Goal: Task Accomplishment & Management: Complete application form

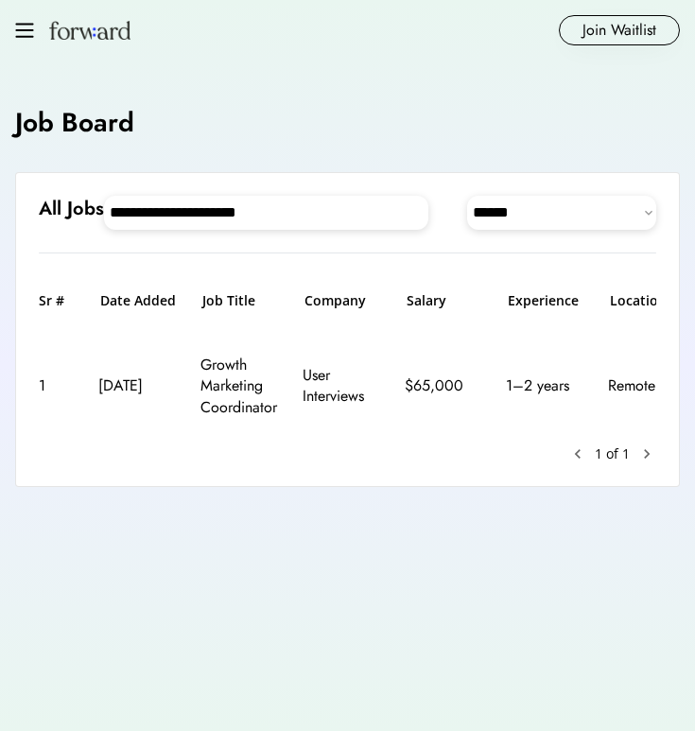
select select "********"
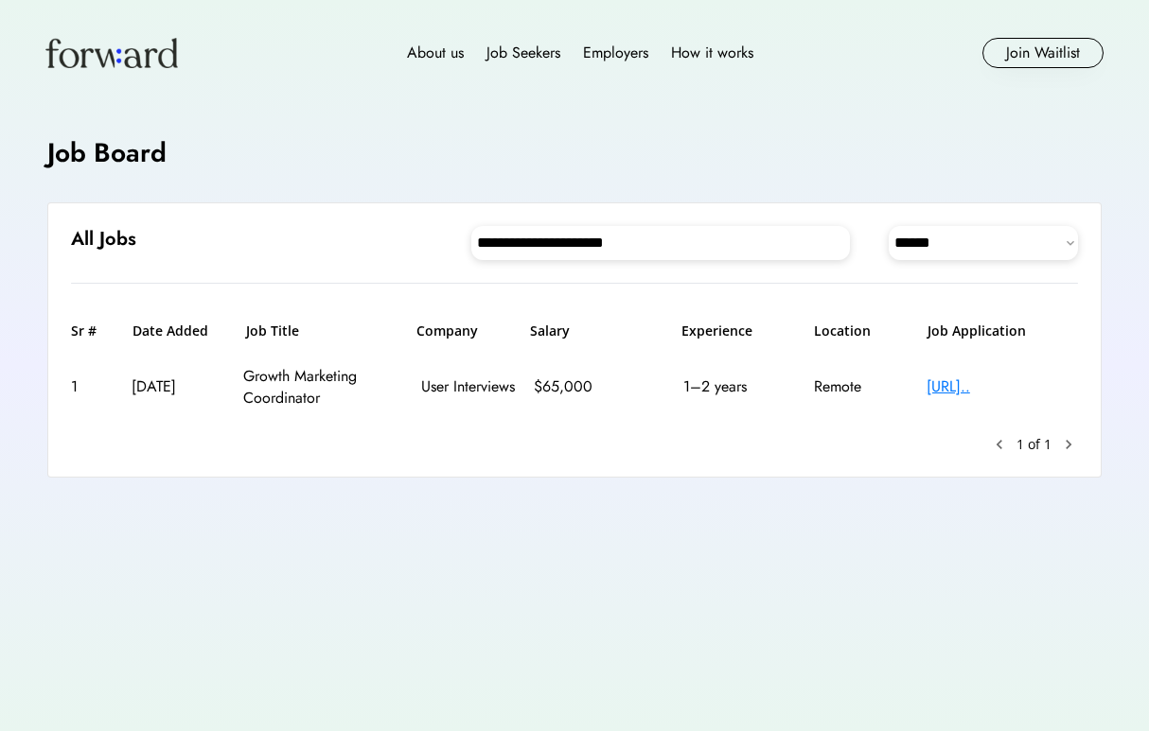
click at [695, 384] on div "https://job-boards.g..." at bounding box center [1001, 387] width 151 height 21
click at [695, 387] on div "https://job-boards.g..." at bounding box center [1001, 387] width 151 height 21
click at [194, 398] on div "1 Aug 18, 2025 Growth Marketing Coordinator User Interviews $65,000 1–2 years R…" at bounding box center [574, 387] width 1007 height 65
click at [695, 417] on div "1 Aug 18, 2025 Growth Marketing Coordinator User Interviews $65,000 1–2 years R…" at bounding box center [574, 387] width 1007 height 65
click at [105, 380] on div "1" at bounding box center [92, 387] width 43 height 21
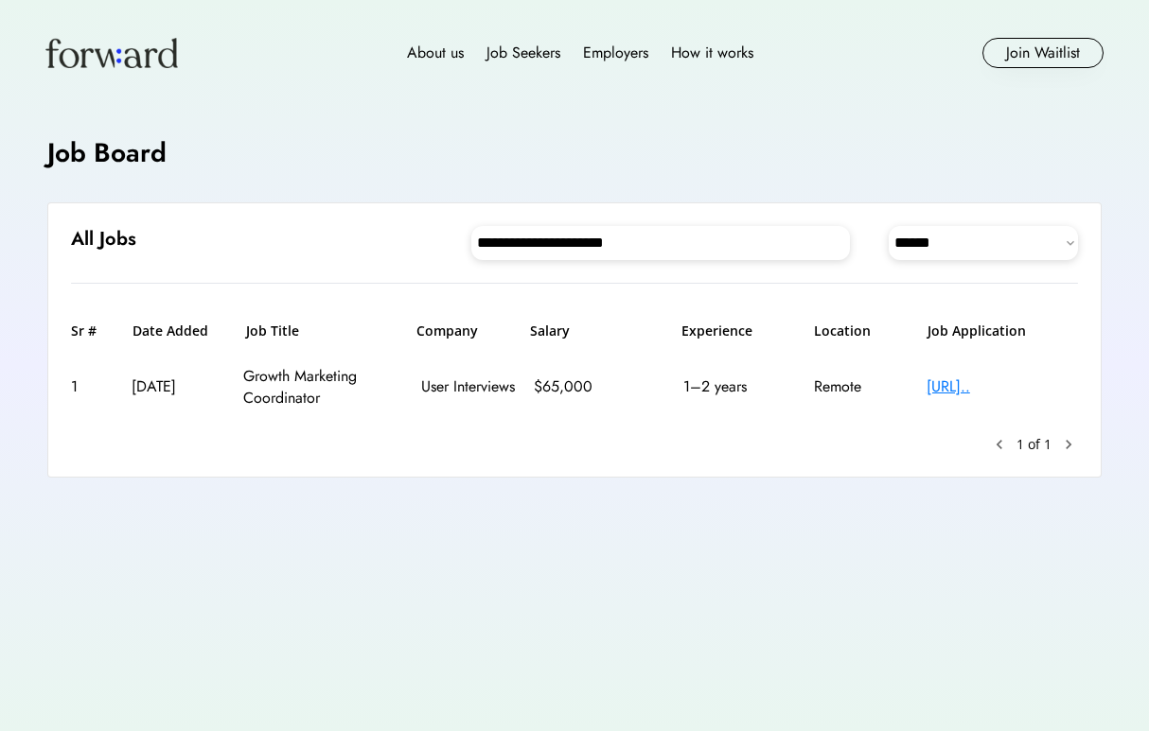
click at [191, 359] on div "1 Aug 18, 2025 Growth Marketing Coordinator User Interviews $65,000 1–2 years R…" at bounding box center [574, 387] width 1007 height 65
click at [591, 382] on div "$65,000" at bounding box center [600, 387] width 132 height 21
click at [695, 52] on button "Join Waitlist" at bounding box center [1042, 53] width 121 height 30
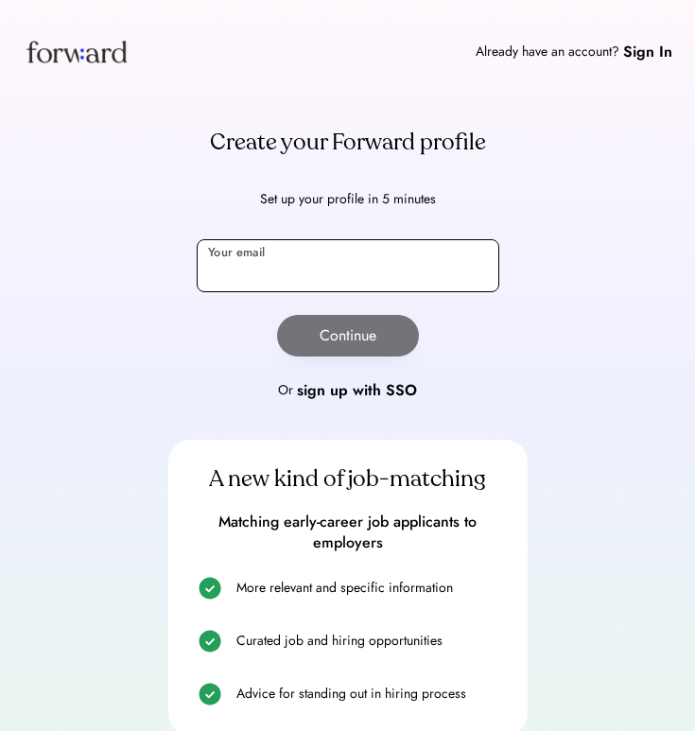
click at [417, 269] on input "email" at bounding box center [348, 265] width 303 height 53
type input "**********"
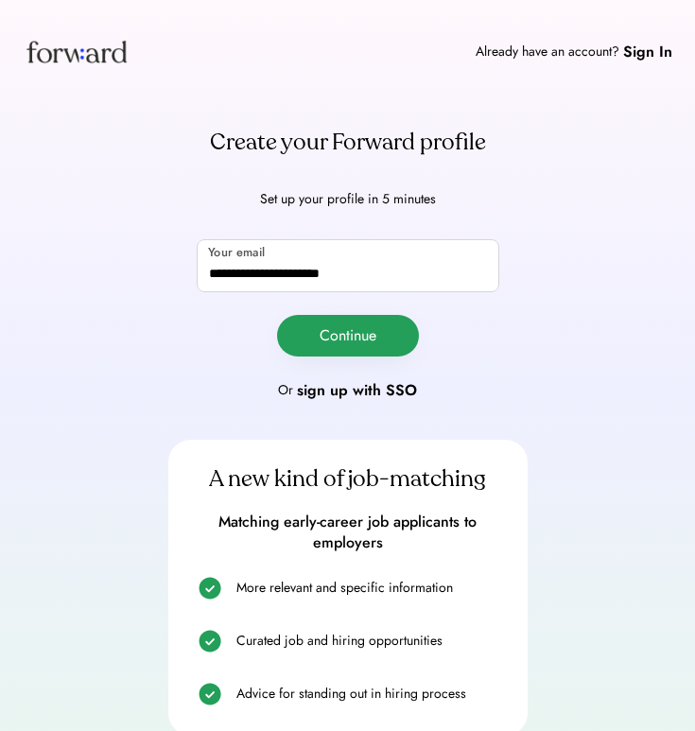
click at [362, 332] on button "Continue" at bounding box center [348, 336] width 142 height 42
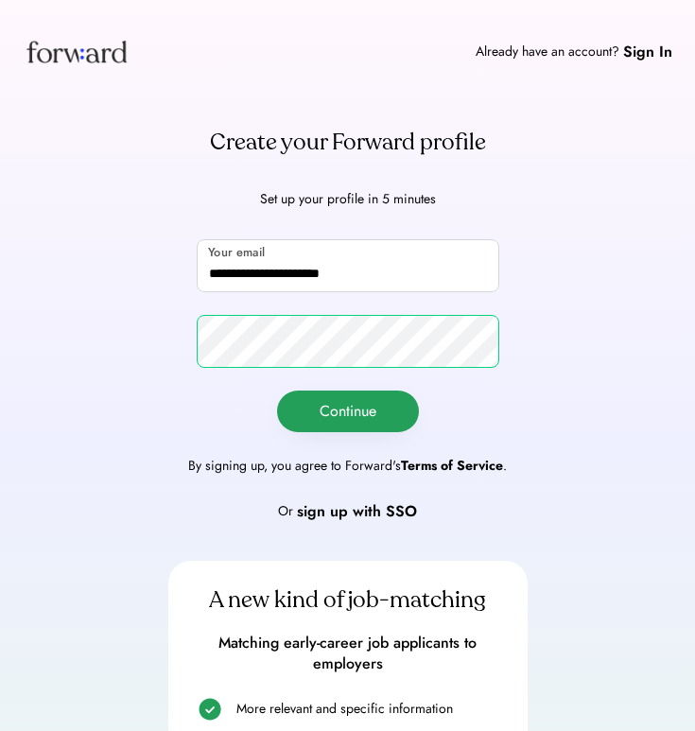
click at [330, 406] on button "Continue" at bounding box center [348, 412] width 142 height 42
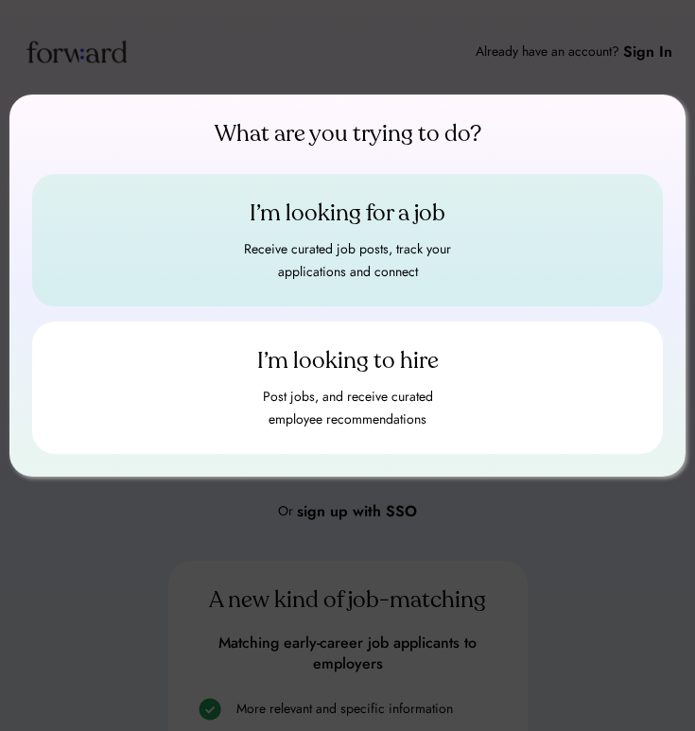
click at [364, 246] on div "Receive curated job posts, track your applications and connect" at bounding box center [348, 260] width 227 height 45
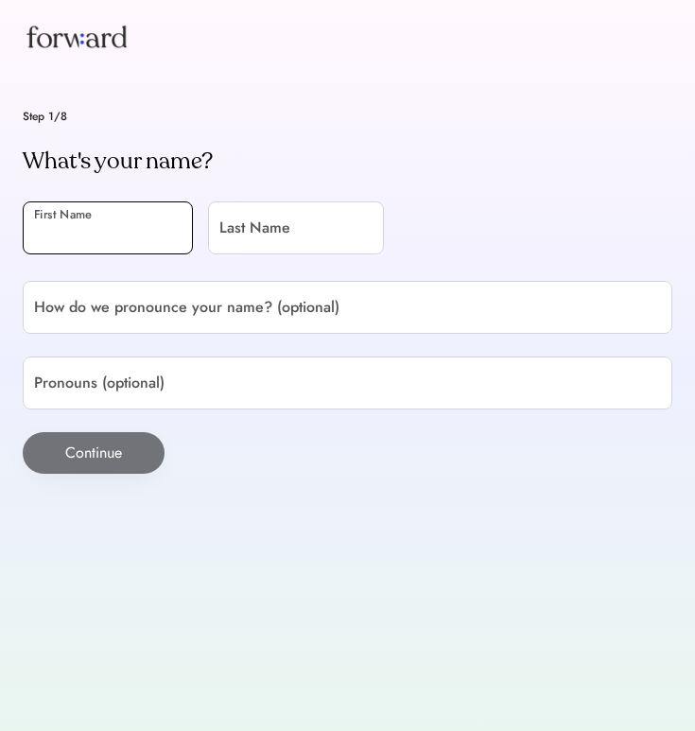
click at [88, 235] on input "input" at bounding box center [108, 228] width 170 height 53
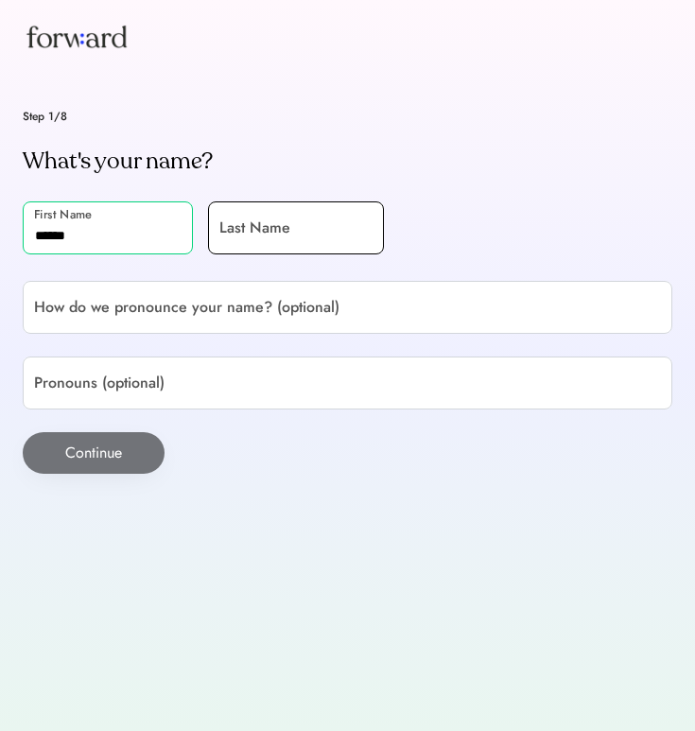
type input "******"
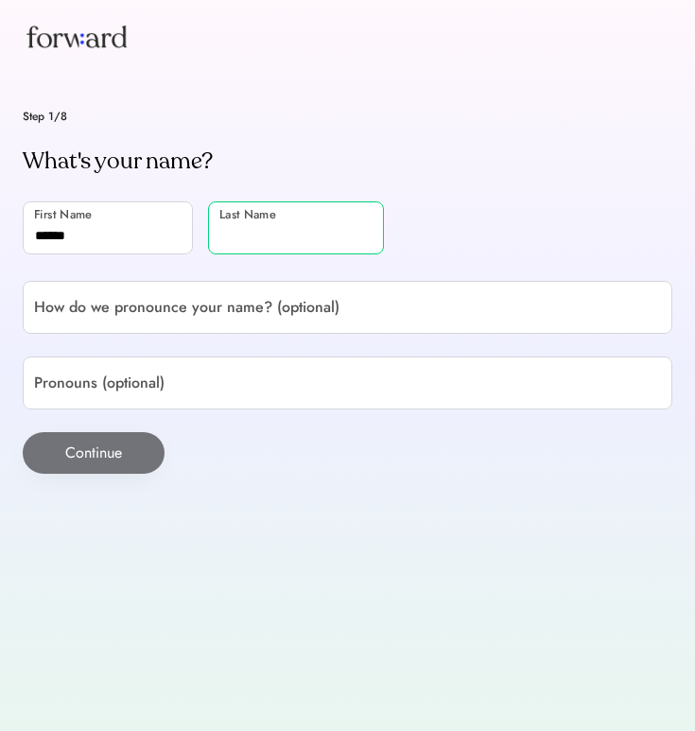
click at [236, 237] on input "input" at bounding box center [296, 228] width 176 height 53
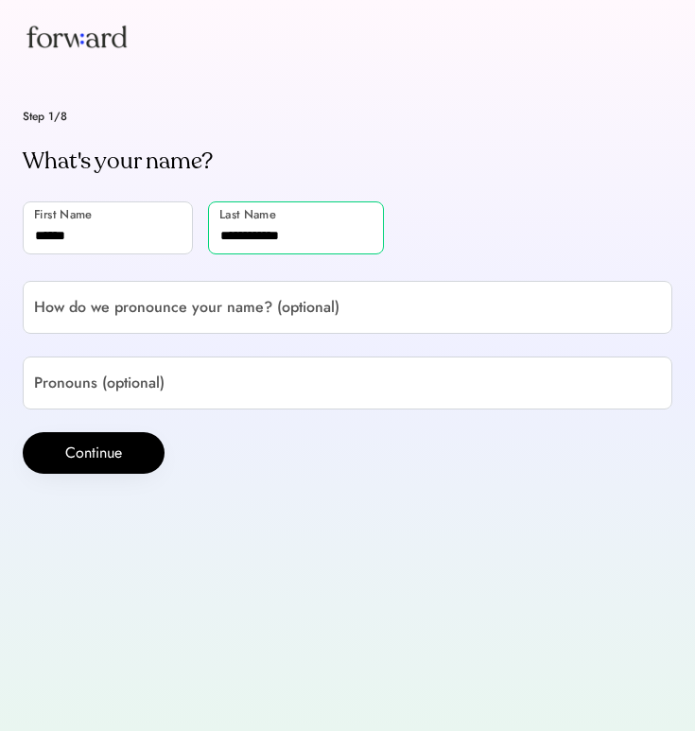
type input "**********"
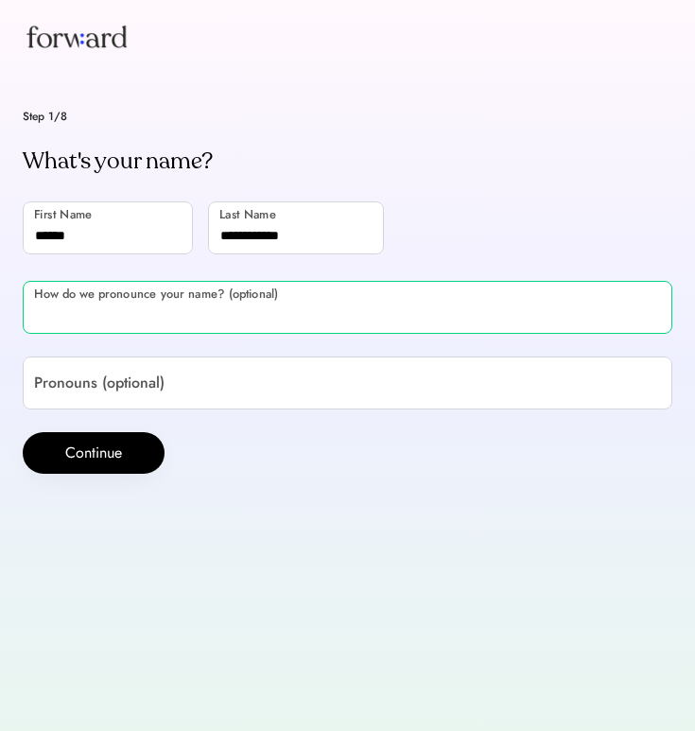
click at [117, 296] on input "input" at bounding box center [348, 307] width 650 height 53
type input "*******"
drag, startPoint x: 147, startPoint y: 325, endPoint x: 19, endPoint y: 319, distance: 127.9
click at [19, 319] on div "Step 1/8 What's your name? First Name Last Name How do we pronounce your name? …" at bounding box center [347, 292] width 695 height 363
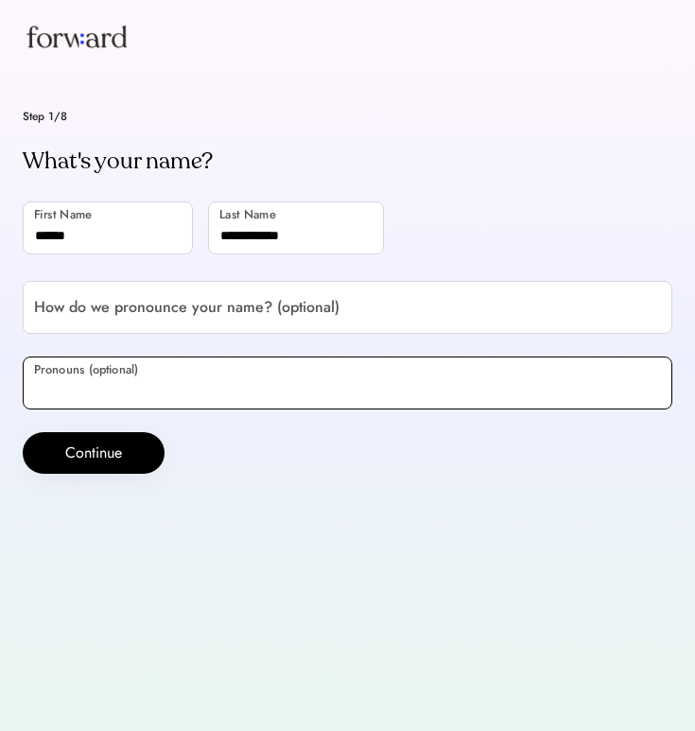
click at [83, 380] on input "input" at bounding box center [348, 383] width 650 height 53
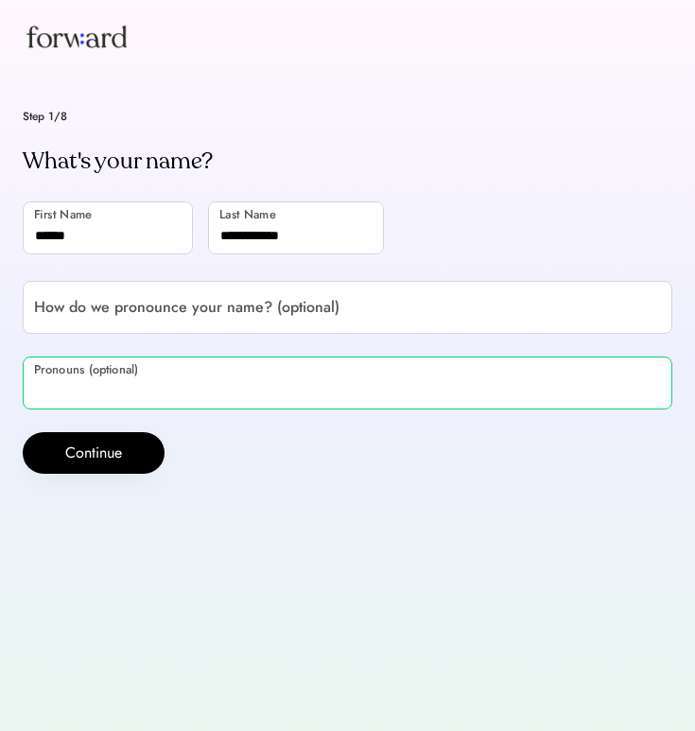
paste input "*******"
type input "*******"
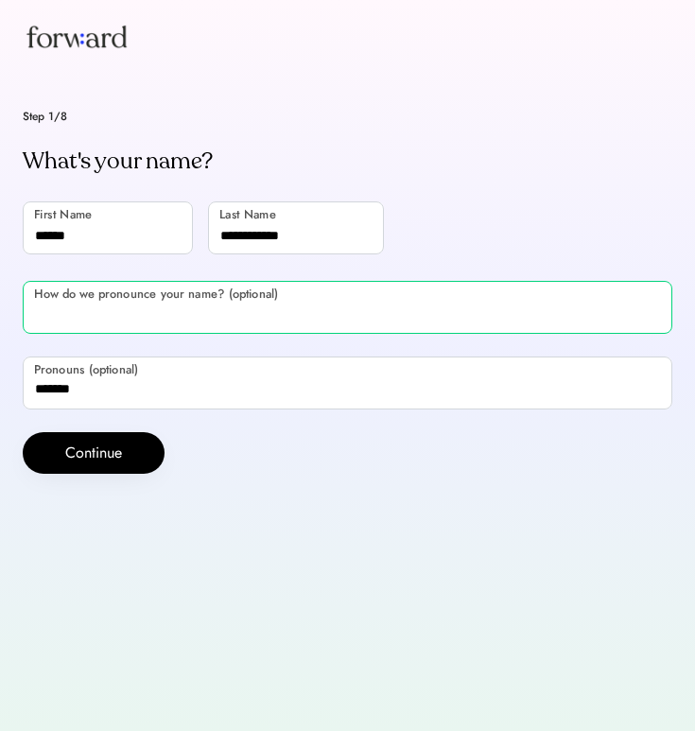
click at [92, 315] on input "input" at bounding box center [348, 307] width 650 height 53
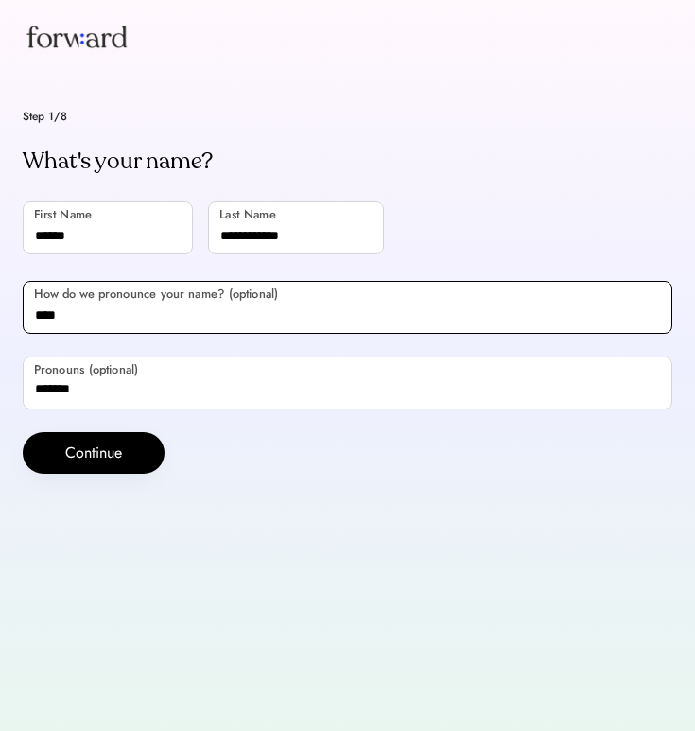
click at [90, 318] on input "input" at bounding box center [348, 307] width 650 height 53
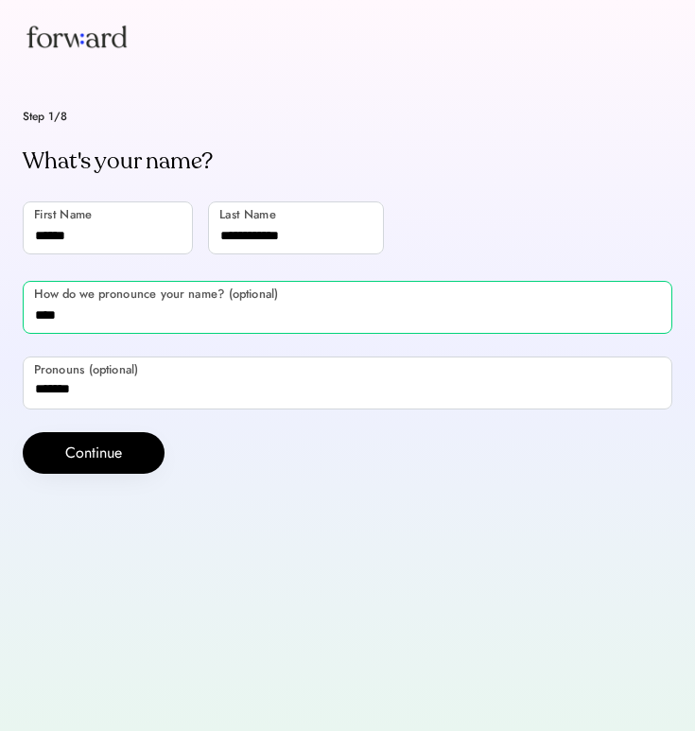
drag, startPoint x: 90, startPoint y: 318, endPoint x: -7, endPoint y: 302, distance: 97.8
click at [0, 302] on html "Step 1/8 What's your name? First Name Last Name How do we pronounce your name? …" at bounding box center [347, 365] width 695 height 731
paste input "**********"
click at [80, 320] on input "input" at bounding box center [348, 307] width 650 height 53
type input "**********"
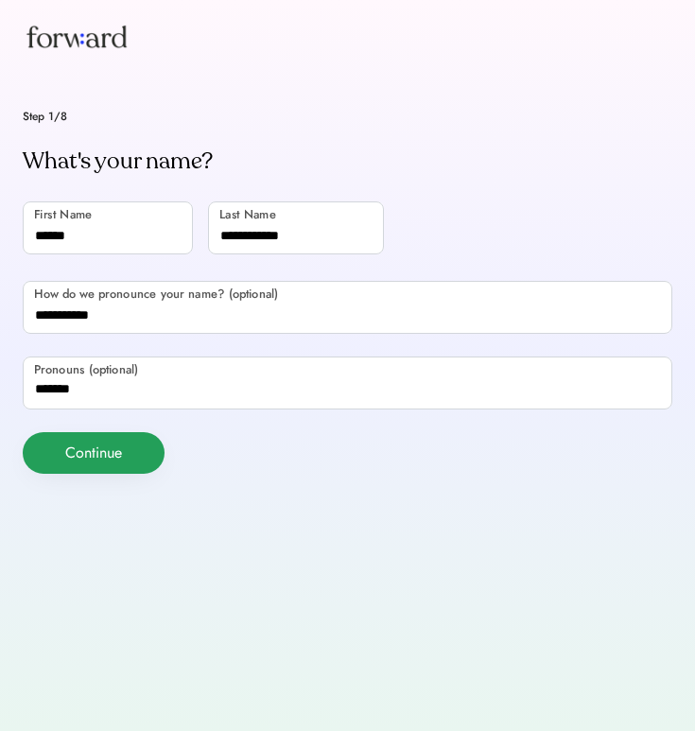
click at [90, 450] on button "Continue" at bounding box center [94, 453] width 142 height 42
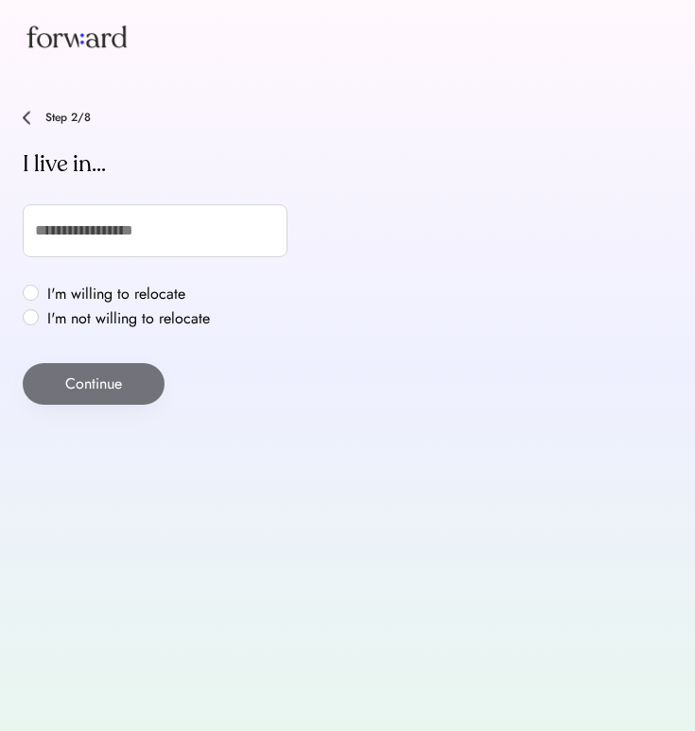
click at [42, 290] on label "I'm willing to relocate" at bounding box center [129, 294] width 174 height 15
click at [79, 239] on input "text" at bounding box center [155, 230] width 265 height 53
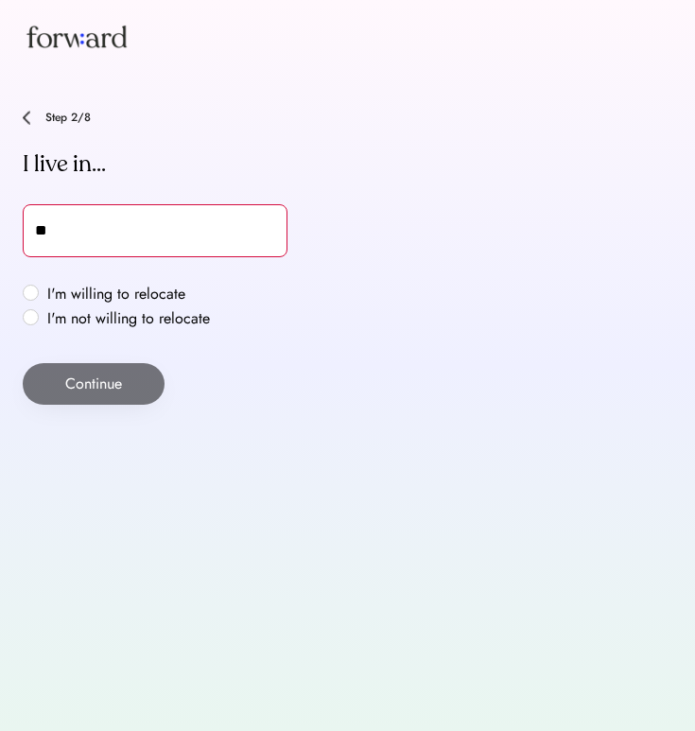
type input "***"
type input "**********"
type input "****"
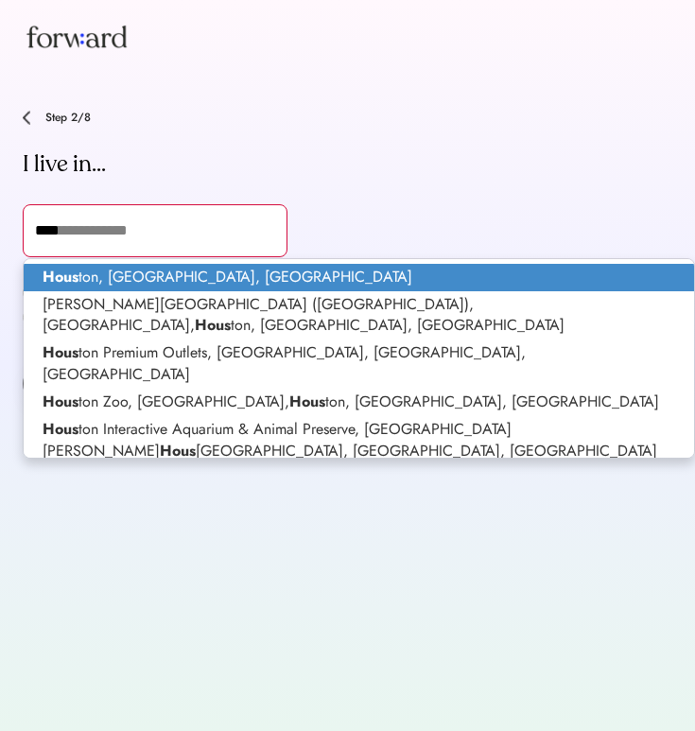
click at [82, 277] on p "Hous ton, TX, USA" at bounding box center [359, 277] width 671 height 27
type input "**********"
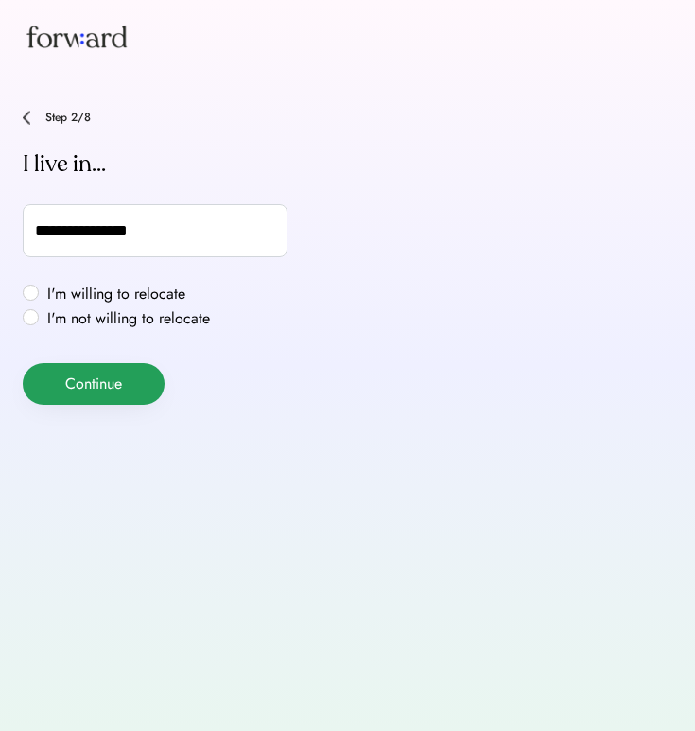
click at [82, 377] on button "Continue" at bounding box center [94, 384] width 142 height 42
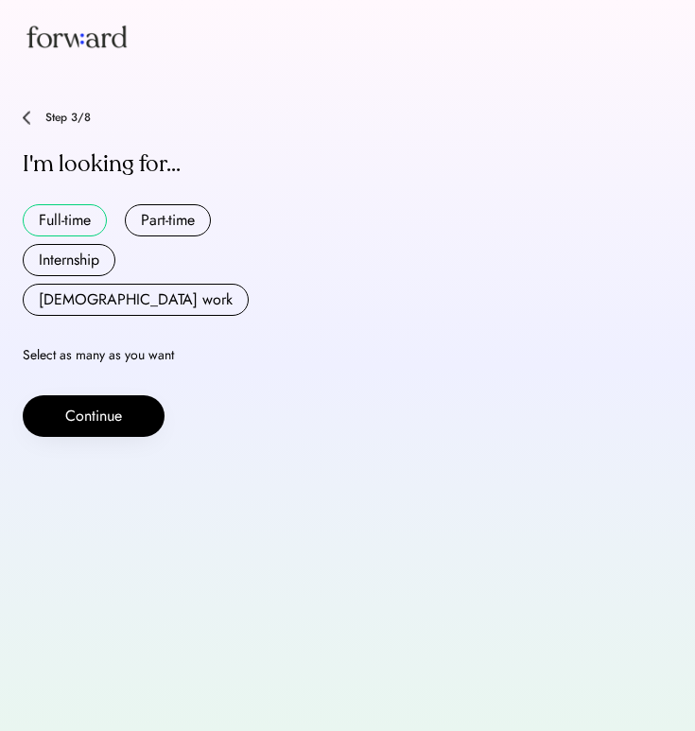
click at [44, 220] on button "Full-time" at bounding box center [65, 220] width 84 height 32
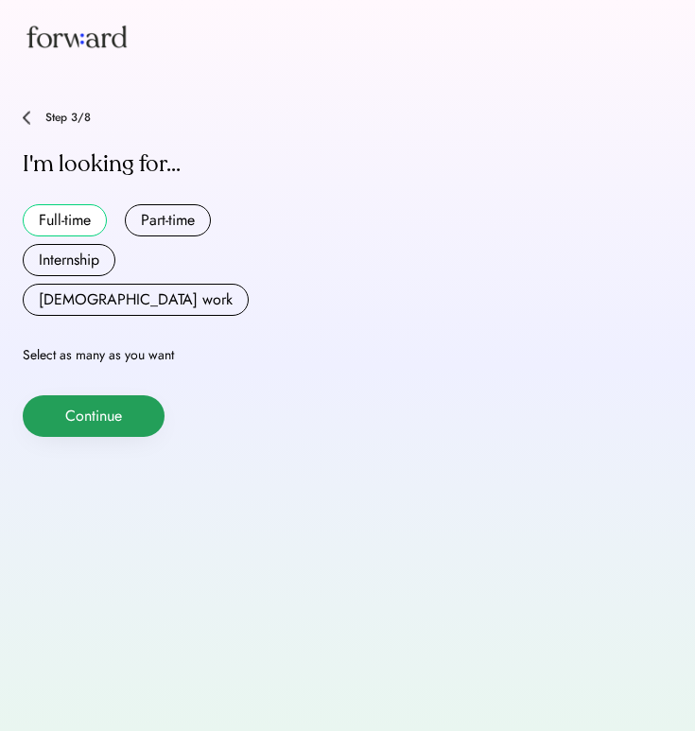
click at [95, 396] on button "Continue" at bounding box center [94, 417] width 142 height 42
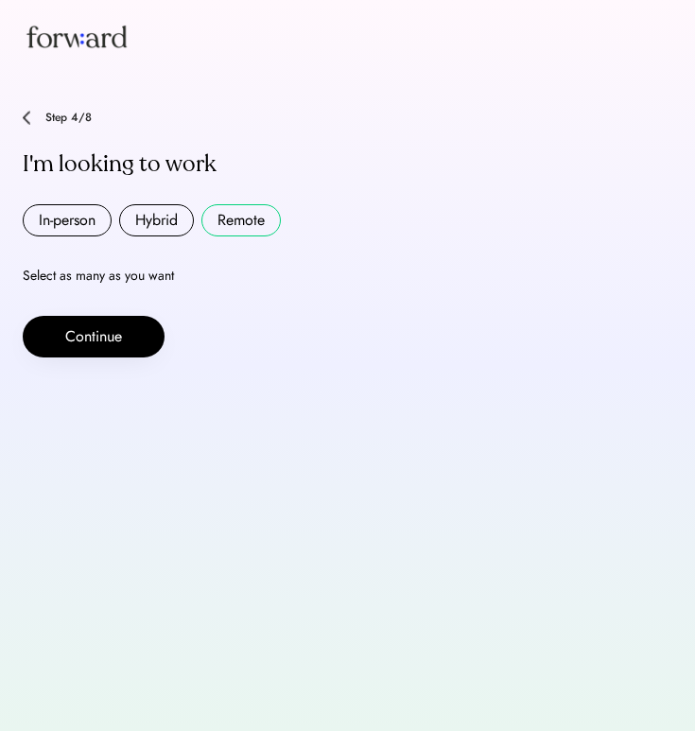
click at [246, 222] on button "Remote" at bounding box center [241, 220] width 79 height 32
click at [159, 227] on button "Hybrid" at bounding box center [156, 220] width 75 height 32
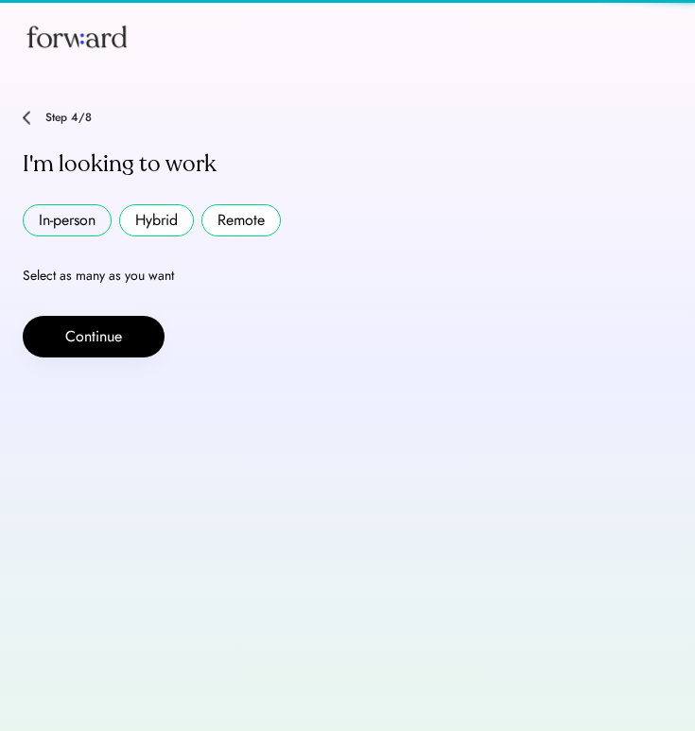
click at [68, 226] on button "In-person" at bounding box center [67, 220] width 89 height 32
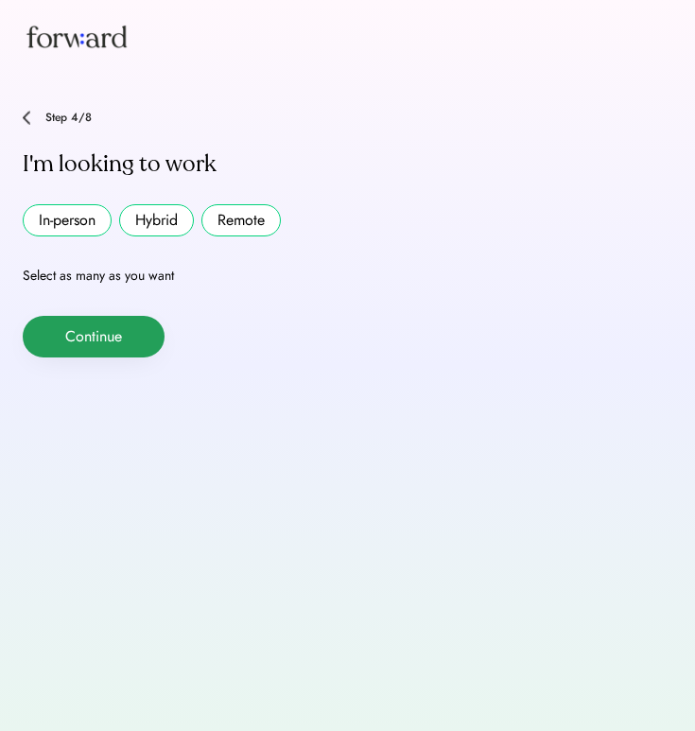
click at [132, 343] on button "Continue" at bounding box center [94, 337] width 142 height 42
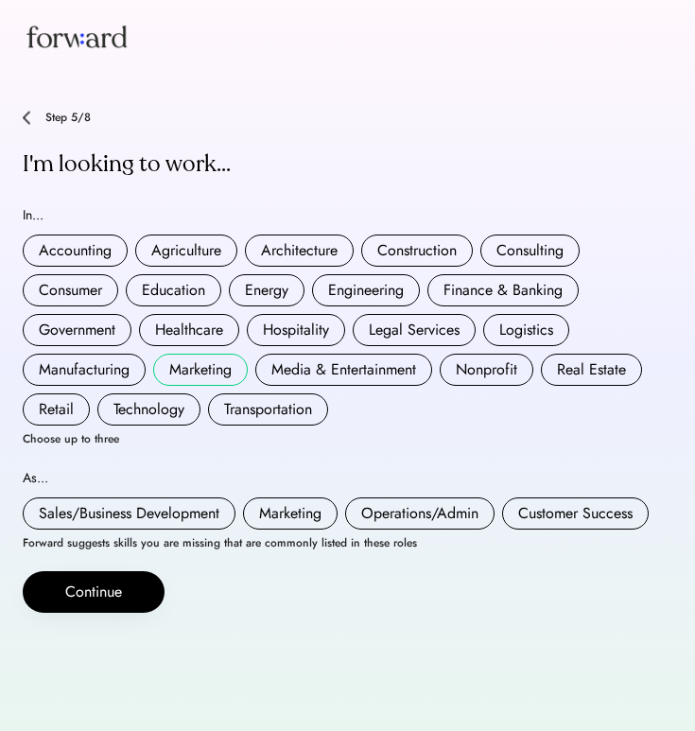
click at [200, 375] on button "Marketing" at bounding box center [200, 370] width 95 height 32
click at [331, 374] on button "Media & Entertainment" at bounding box center [343, 370] width 177 height 32
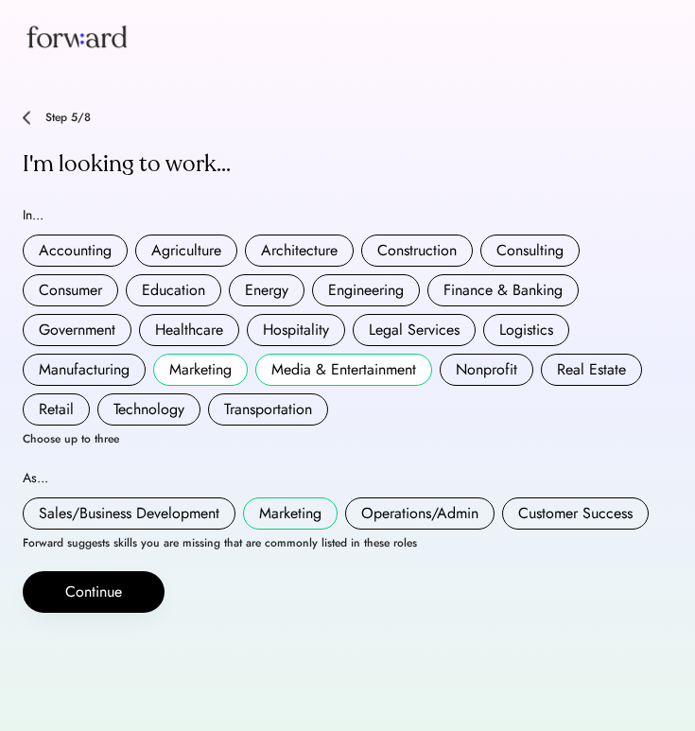
click at [294, 508] on button "Marketing" at bounding box center [290, 514] width 95 height 32
click at [466, 292] on button "Finance & Banking" at bounding box center [503, 290] width 151 height 32
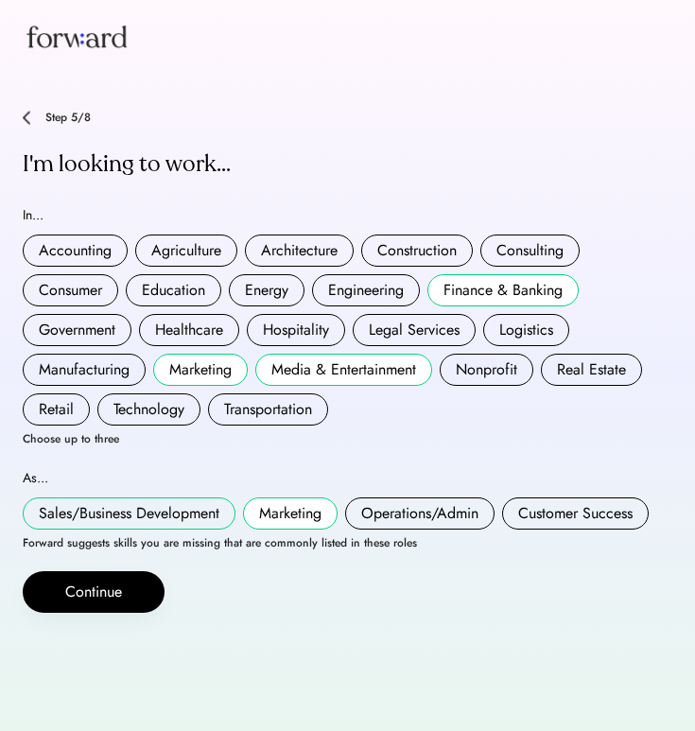
click at [202, 501] on button "Sales/Business Development" at bounding box center [129, 514] width 213 height 32
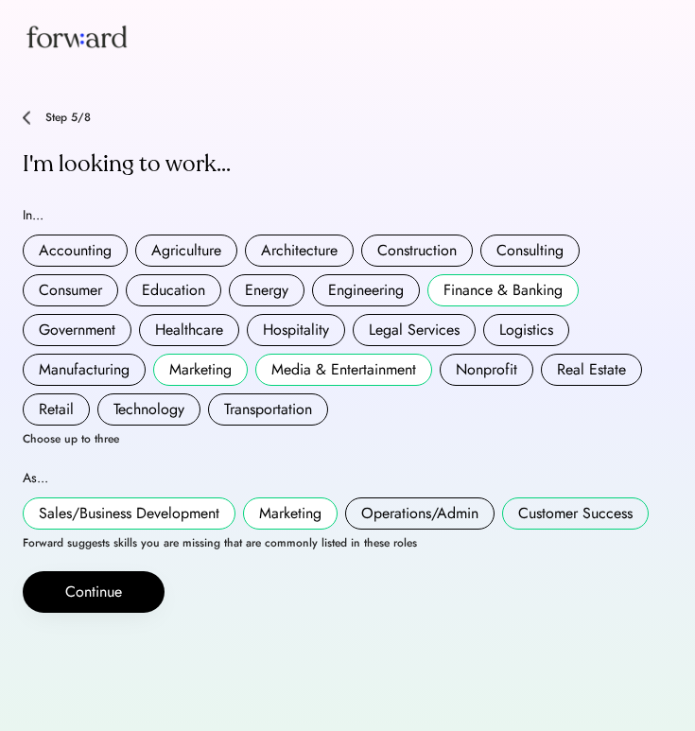
click at [536, 523] on button "Customer Success" at bounding box center [575, 514] width 147 height 32
click at [386, 527] on button "Operations/Admin" at bounding box center [420, 514] width 150 height 32
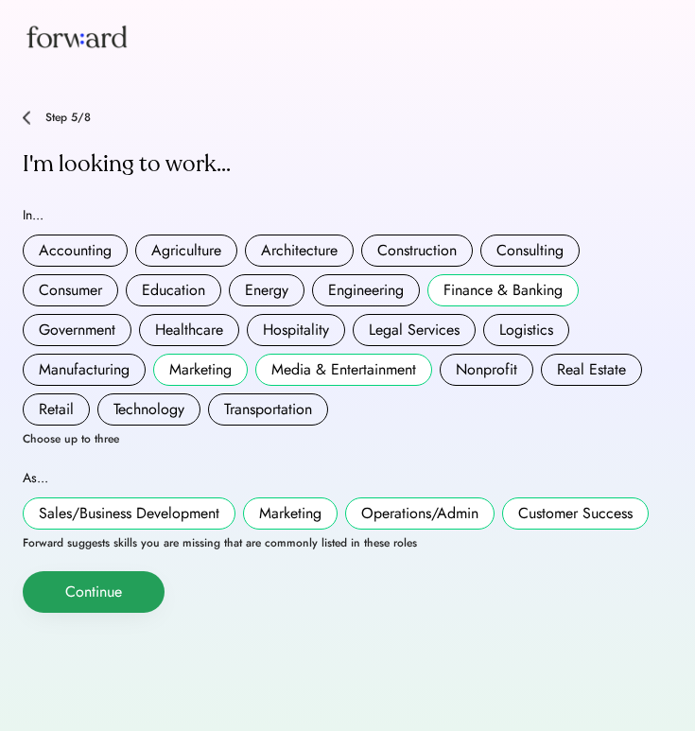
click at [131, 600] on button "Continue" at bounding box center [94, 593] width 142 height 42
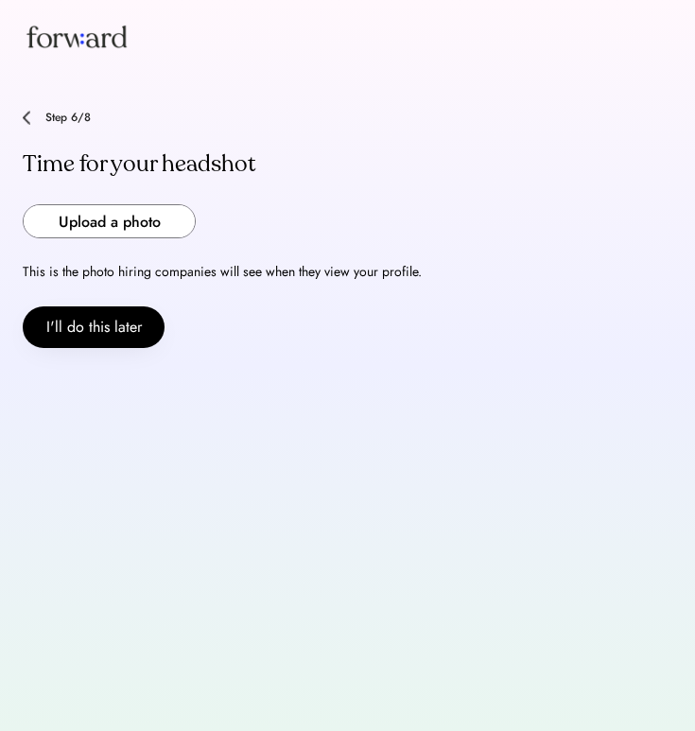
click at [82, 220] on input "file" at bounding box center [109, 221] width 171 height 32
type input "**********"
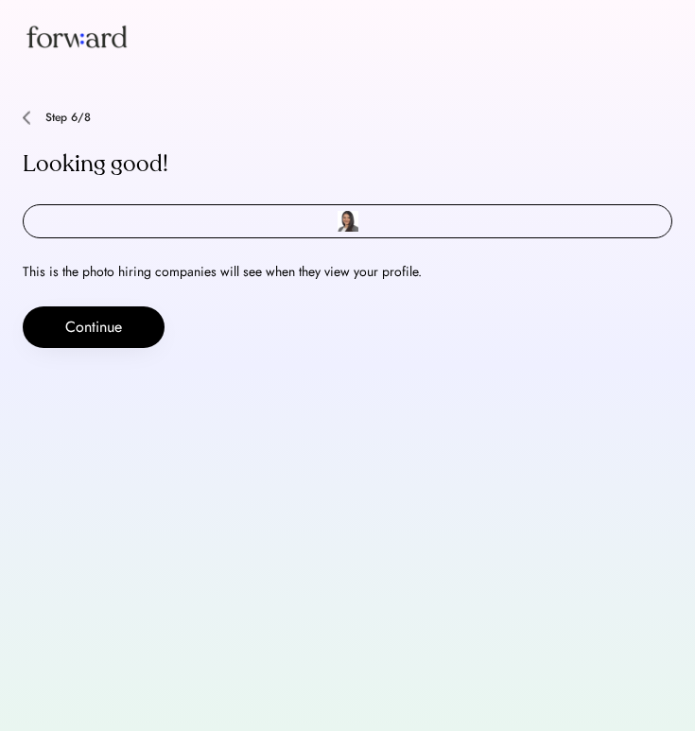
click at [27, 120] on img at bounding box center [27, 118] width 8 height 14
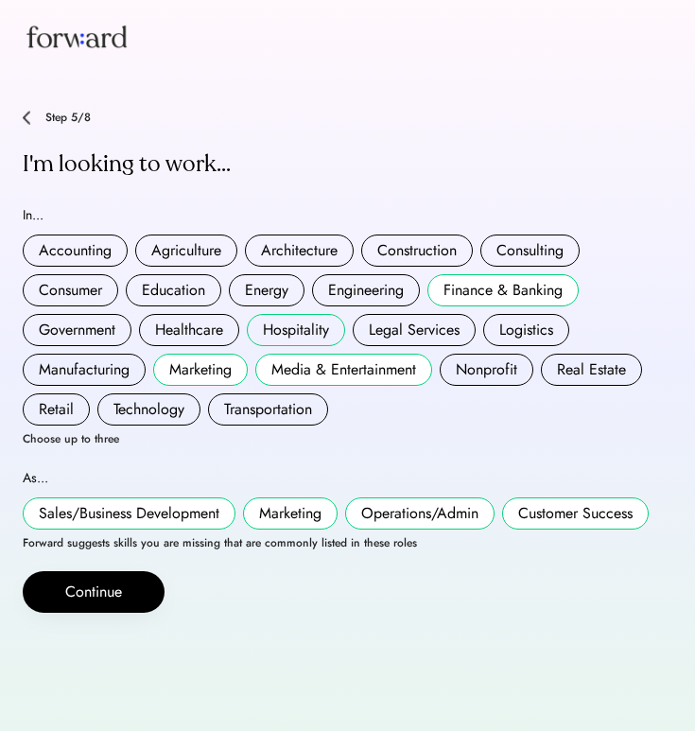
click at [293, 319] on button "Hospitality" at bounding box center [296, 330] width 98 height 32
click at [305, 334] on button "Hospitality" at bounding box center [296, 330] width 98 height 32
click at [295, 321] on button "Hospitality" at bounding box center [296, 330] width 98 height 32
click at [320, 323] on button "Hospitality" at bounding box center [296, 330] width 98 height 32
click at [274, 330] on button "Hospitality" at bounding box center [296, 330] width 98 height 32
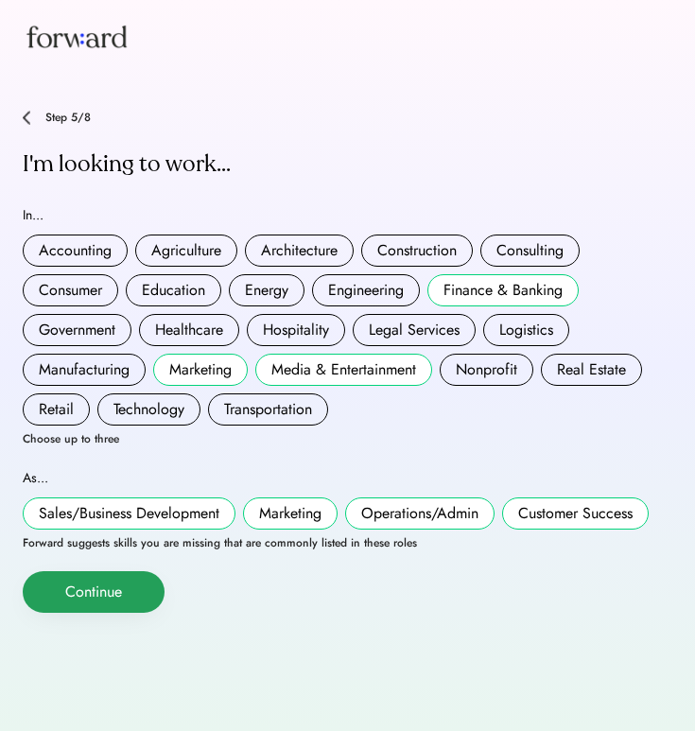
click at [128, 589] on button "Continue" at bounding box center [94, 593] width 142 height 42
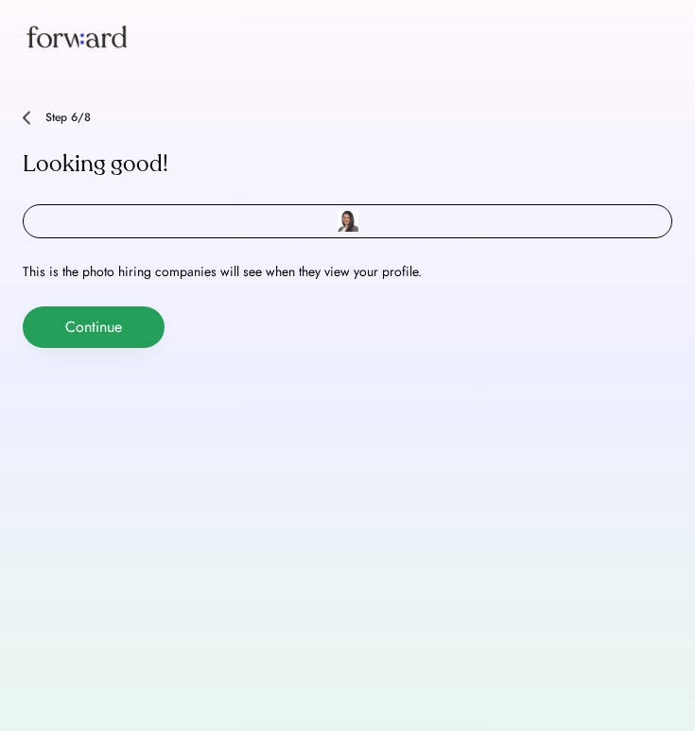
click at [112, 325] on button "Continue" at bounding box center [94, 328] width 142 height 42
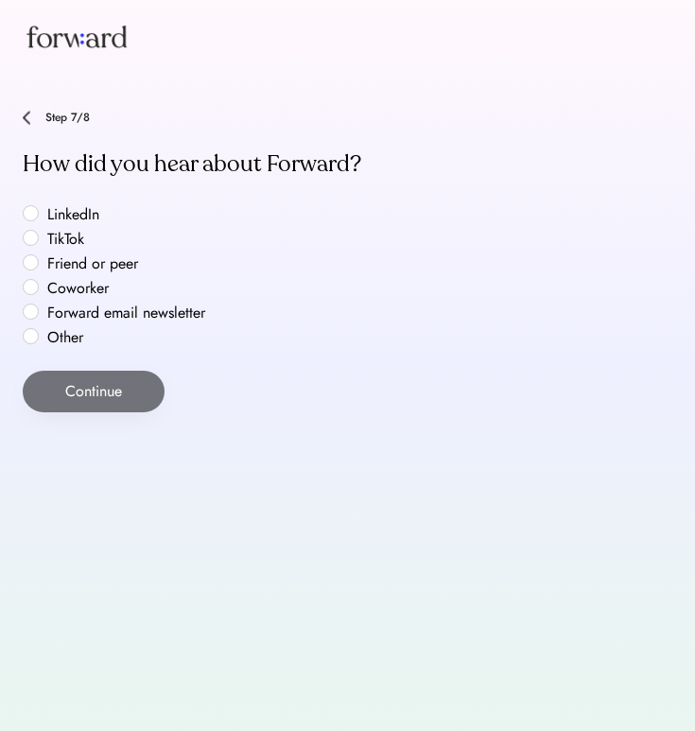
click at [75, 214] on label "LinkedIn" at bounding box center [127, 214] width 170 height 15
click at [88, 389] on button "Continue" at bounding box center [94, 392] width 142 height 42
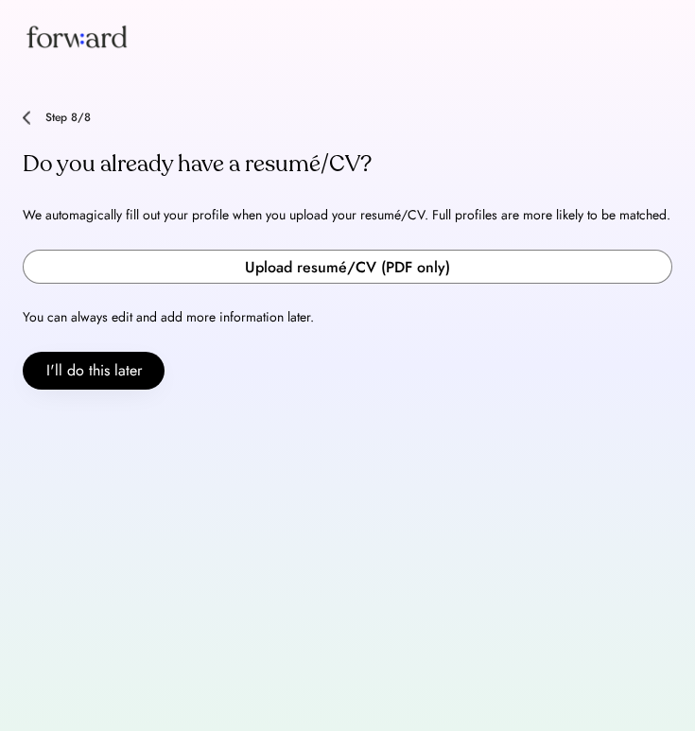
click at [276, 265] on input "file" at bounding box center [348, 267] width 648 height 32
type input "**********"
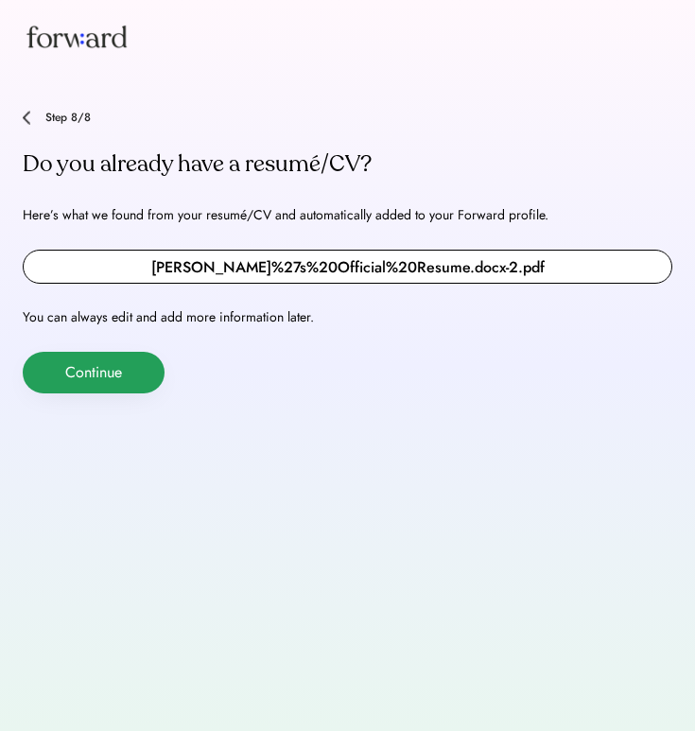
click at [138, 374] on button "Continue" at bounding box center [94, 373] width 142 height 42
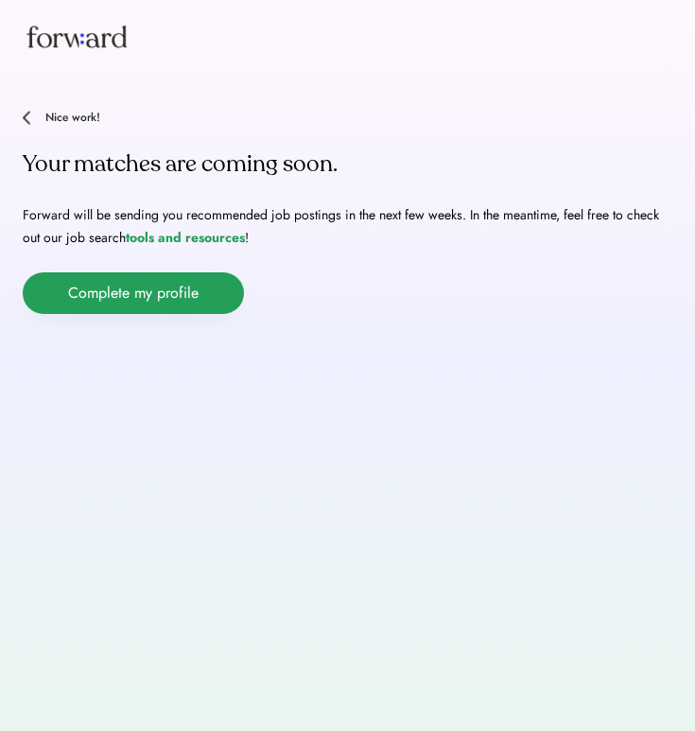
click at [121, 292] on button "Complete my profile" at bounding box center [133, 294] width 221 height 42
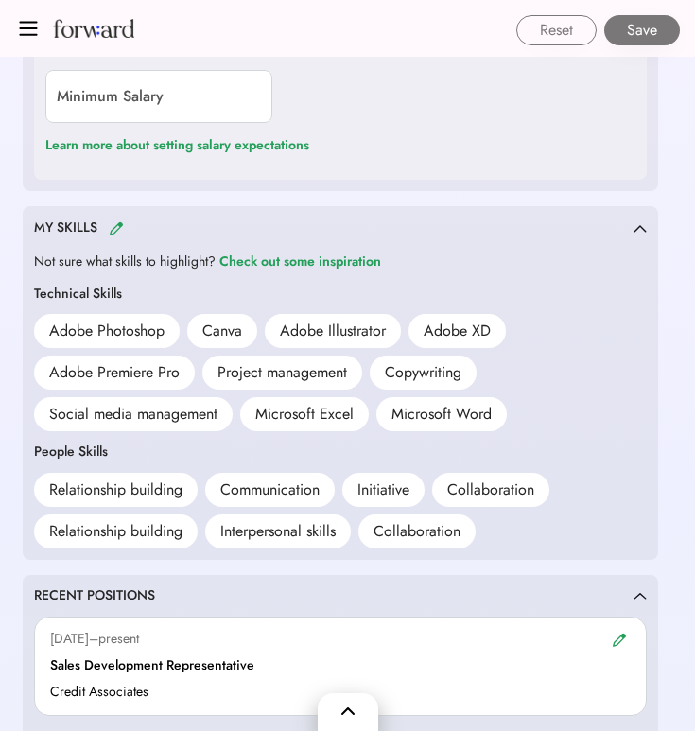
scroll to position [1171, 0]
click at [116, 221] on img at bounding box center [116, 228] width 15 height 14
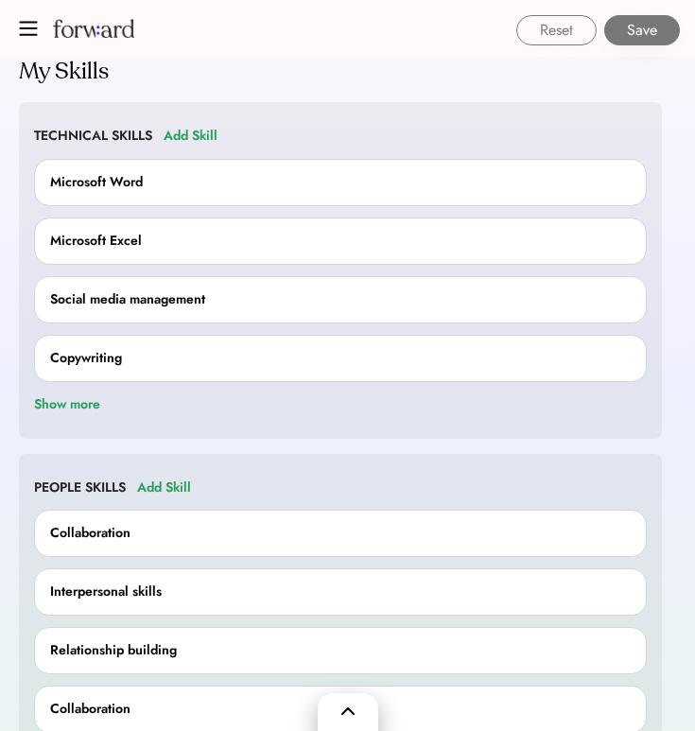
scroll to position [73, 0]
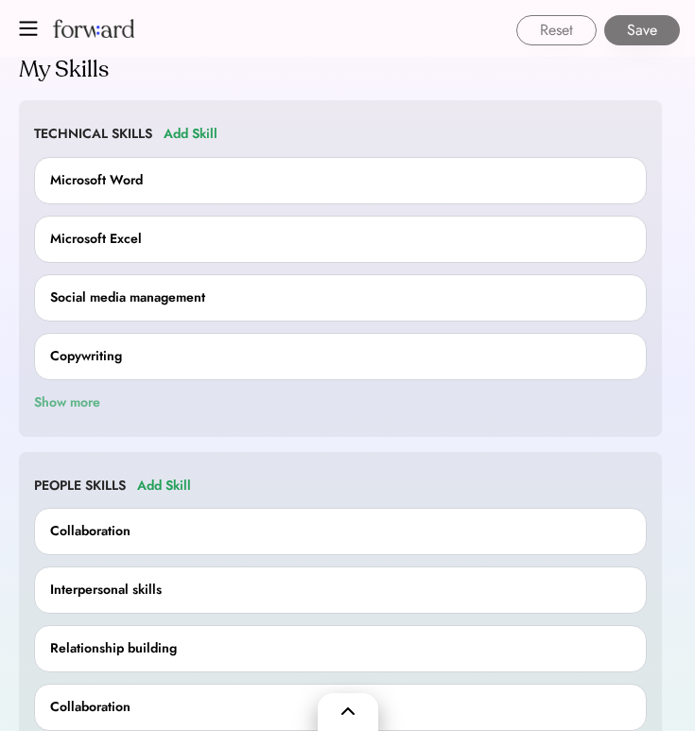
click at [88, 395] on div "Show more" at bounding box center [67, 403] width 66 height 23
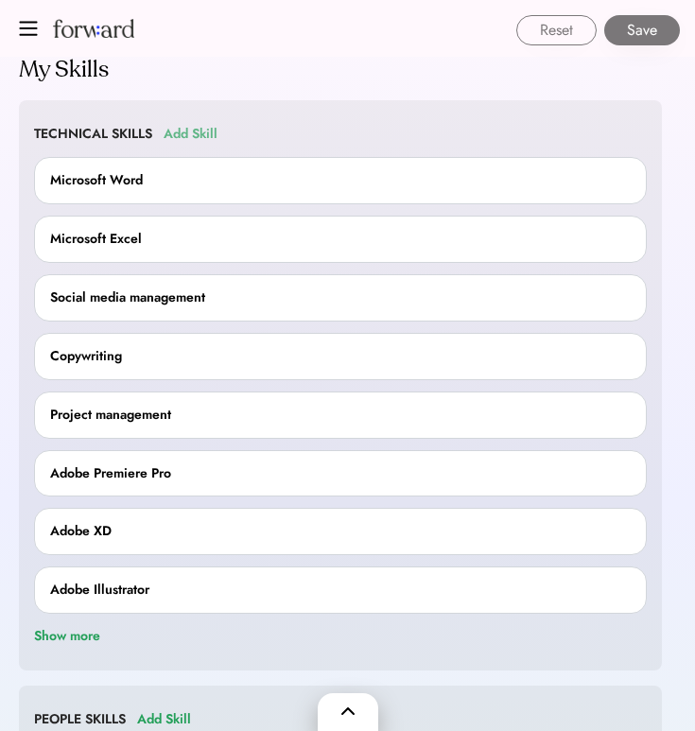
click at [193, 135] on div "Add Skill" at bounding box center [191, 134] width 54 height 23
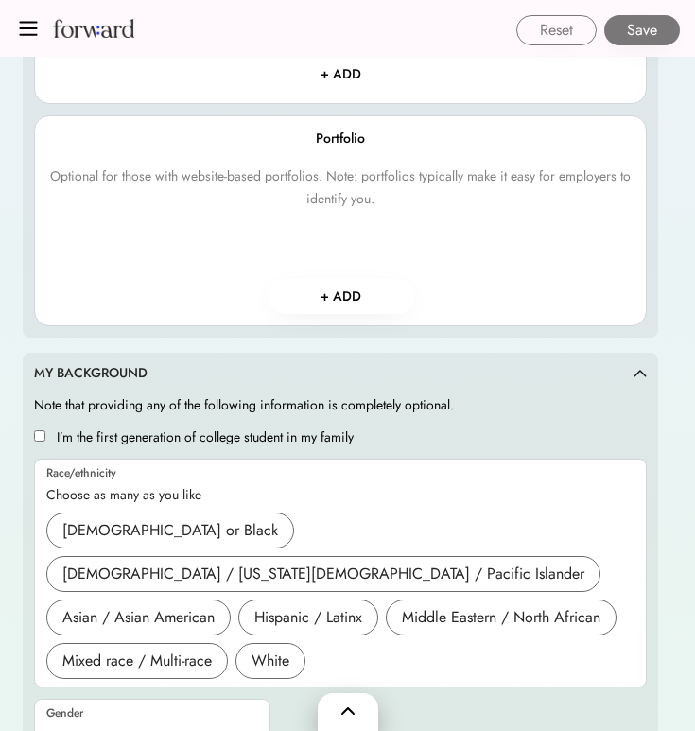
scroll to position [2524, 0]
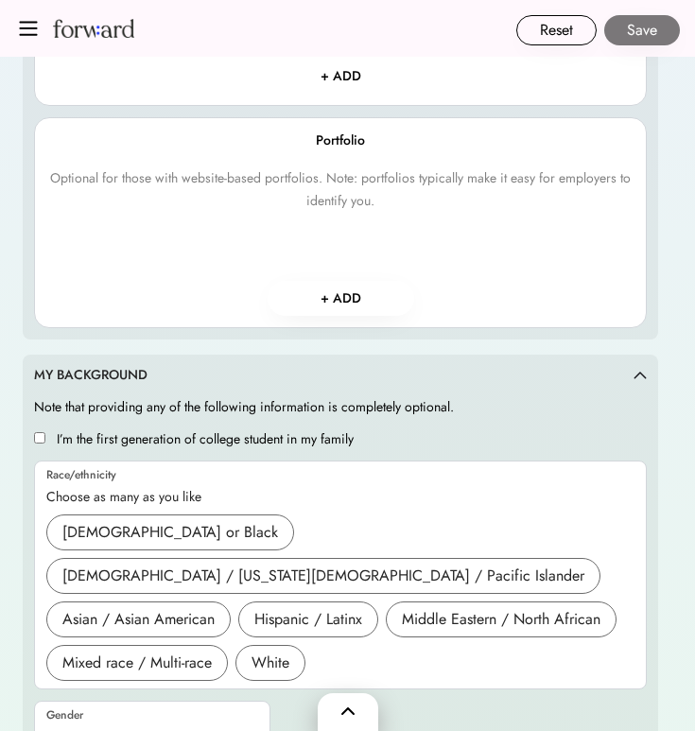
select select "**********"
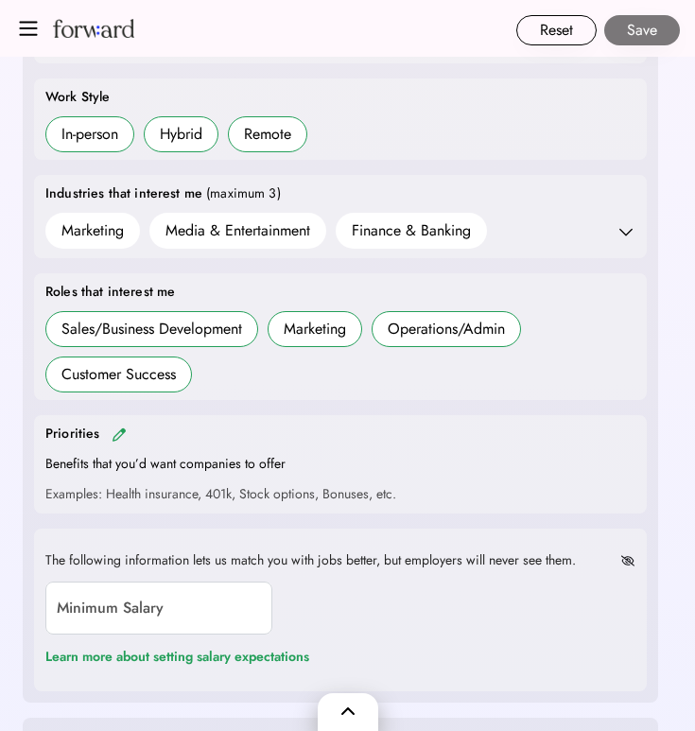
scroll to position [657, 0]
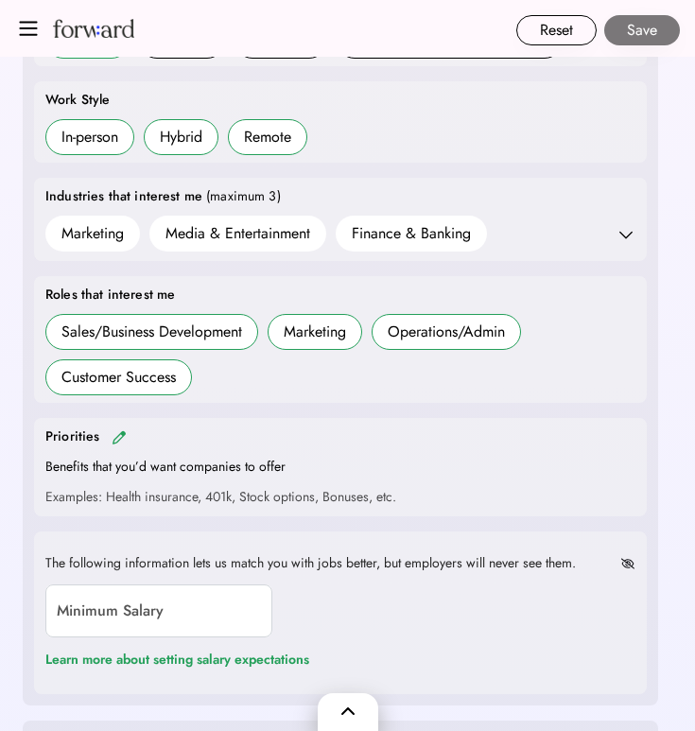
click at [626, 234] on use at bounding box center [626, 234] width 19 height 19
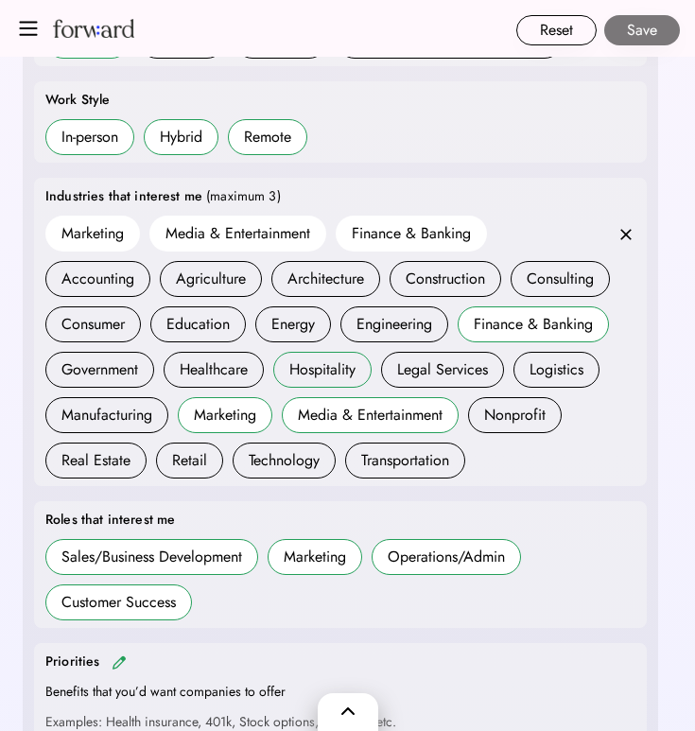
click at [315, 372] on div "Hospitality" at bounding box center [323, 370] width 66 height 23
click at [501, 325] on div "Finance & Banking" at bounding box center [533, 324] width 119 height 23
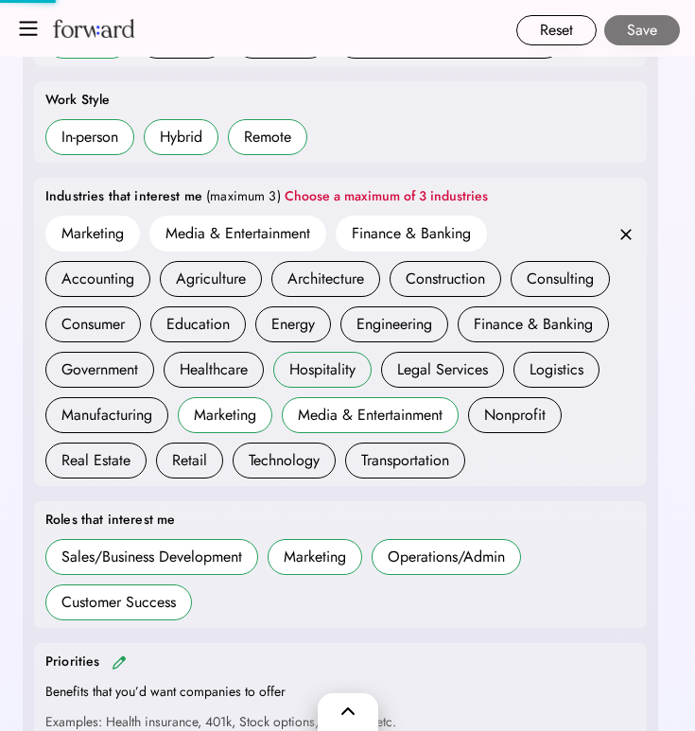
click at [316, 373] on div "Hospitality" at bounding box center [323, 370] width 66 height 23
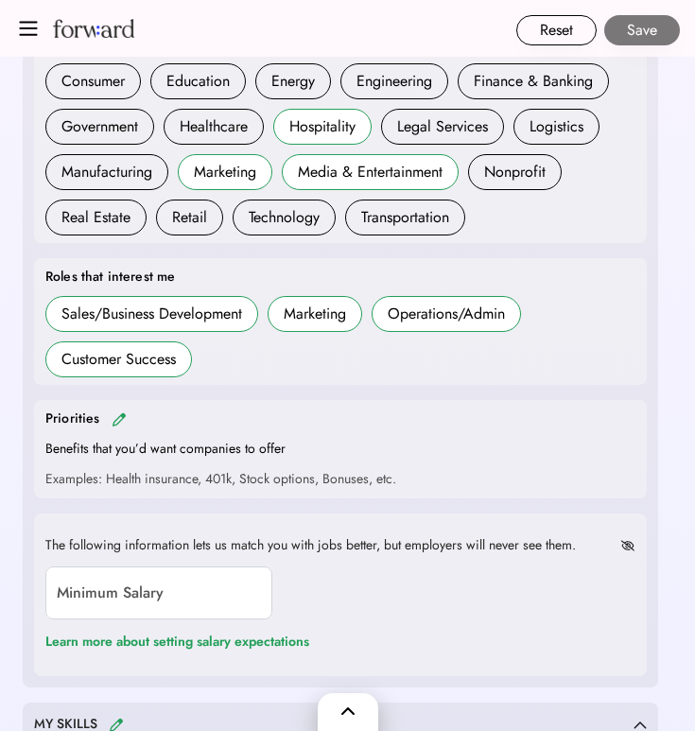
scroll to position [898, 0]
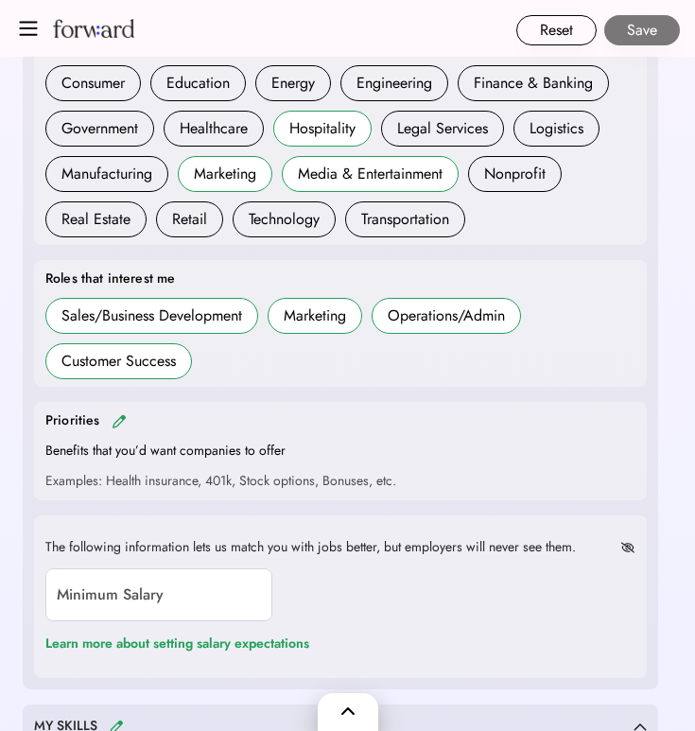
click at [115, 415] on img at bounding box center [119, 421] width 15 height 14
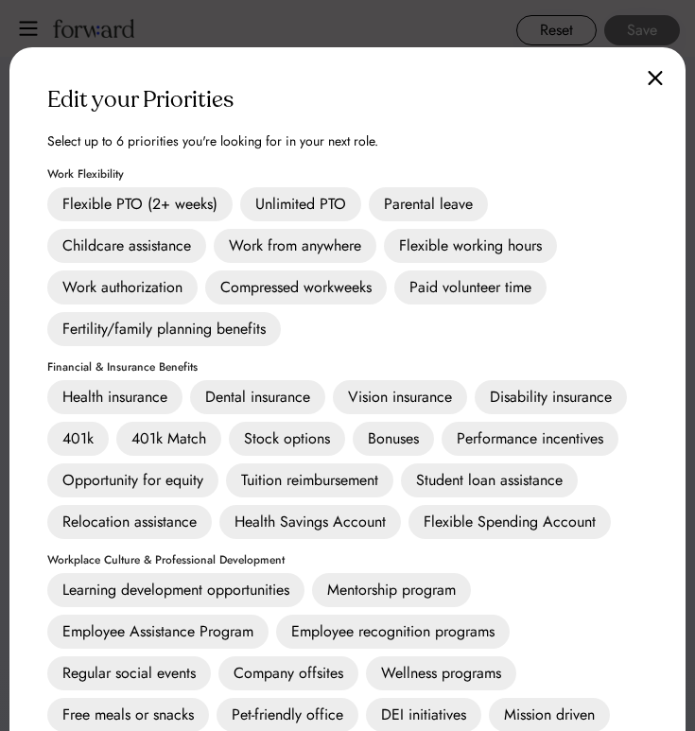
click at [92, 399] on div "Health insurance" at bounding box center [114, 397] width 135 height 34
click at [79, 439] on div "401k" at bounding box center [78, 439] width 62 height 34
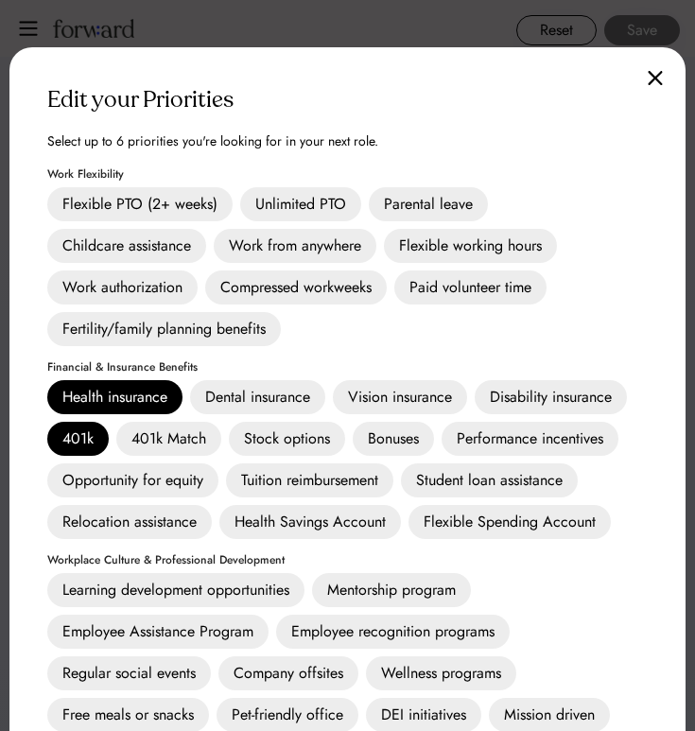
click at [240, 399] on div "Dental insurance" at bounding box center [257, 397] width 135 height 34
click at [388, 398] on div "Vision insurance" at bounding box center [400, 397] width 134 height 34
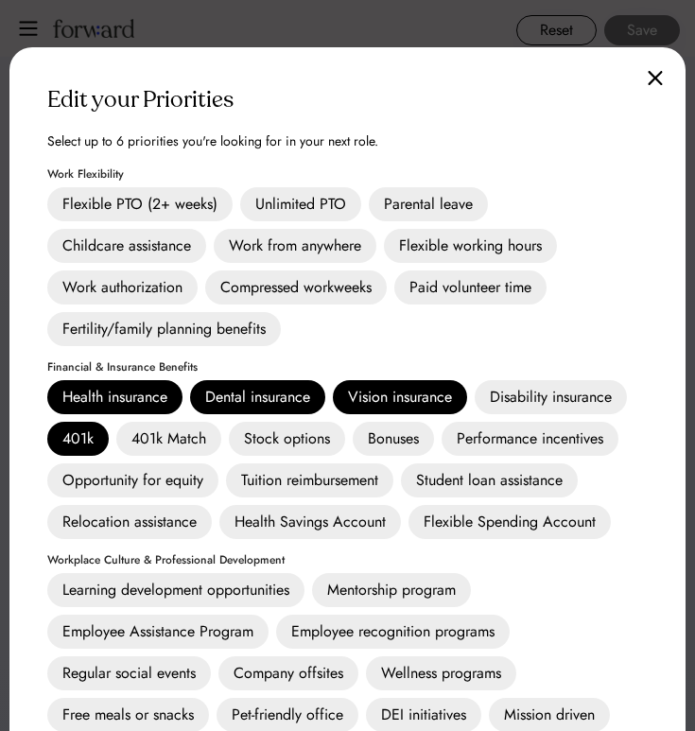
click at [392, 440] on div "Bonuses" at bounding box center [393, 439] width 81 height 34
click at [294, 426] on div "Stock options" at bounding box center [287, 439] width 116 height 34
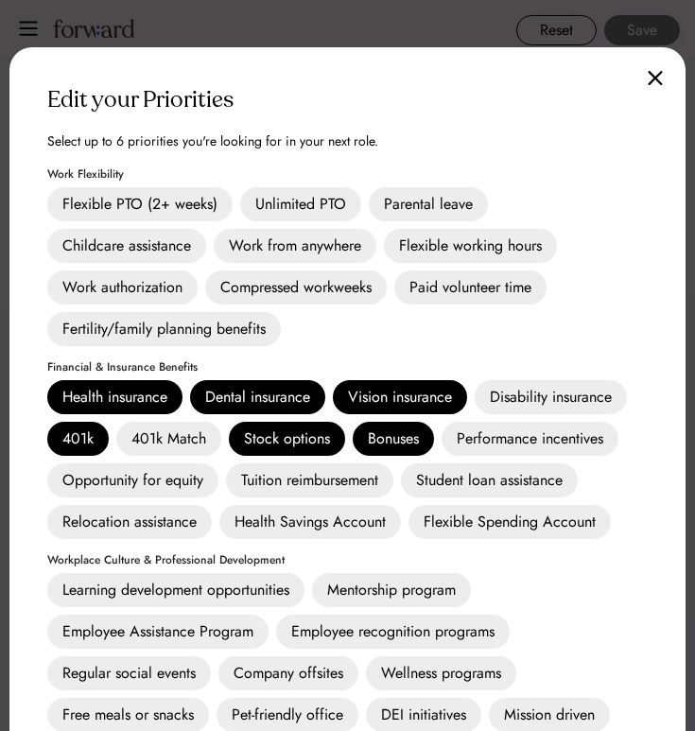
click at [180, 431] on div "401k Match" at bounding box center [168, 439] width 105 height 34
click at [265, 201] on div "Unlimited PTO" at bounding box center [300, 204] width 121 height 34
click at [277, 229] on div "Work from anywhere" at bounding box center [295, 246] width 163 height 34
click at [259, 448] on div "Stock options" at bounding box center [287, 439] width 116 height 34
click at [400, 437] on div "Bonuses" at bounding box center [393, 439] width 81 height 34
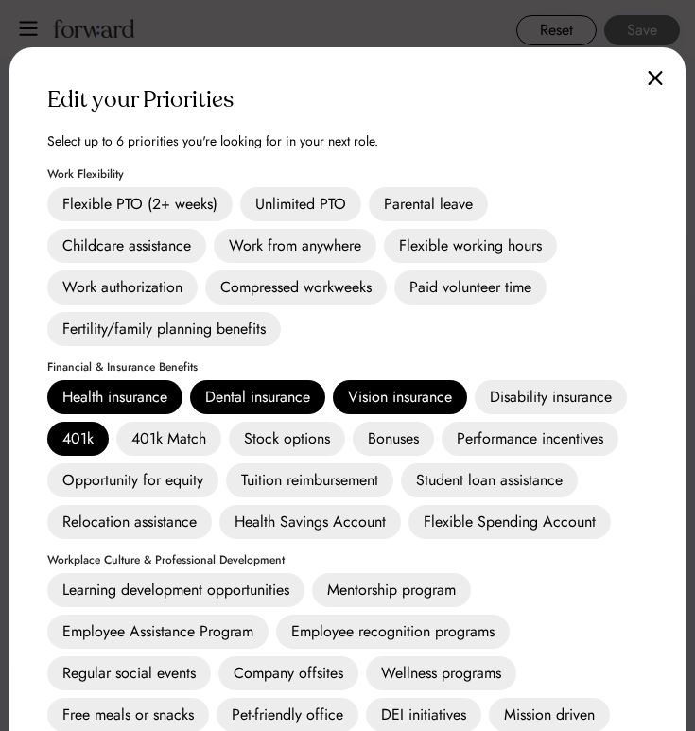
click at [308, 195] on div "Unlimited PTO" at bounding box center [300, 204] width 121 height 34
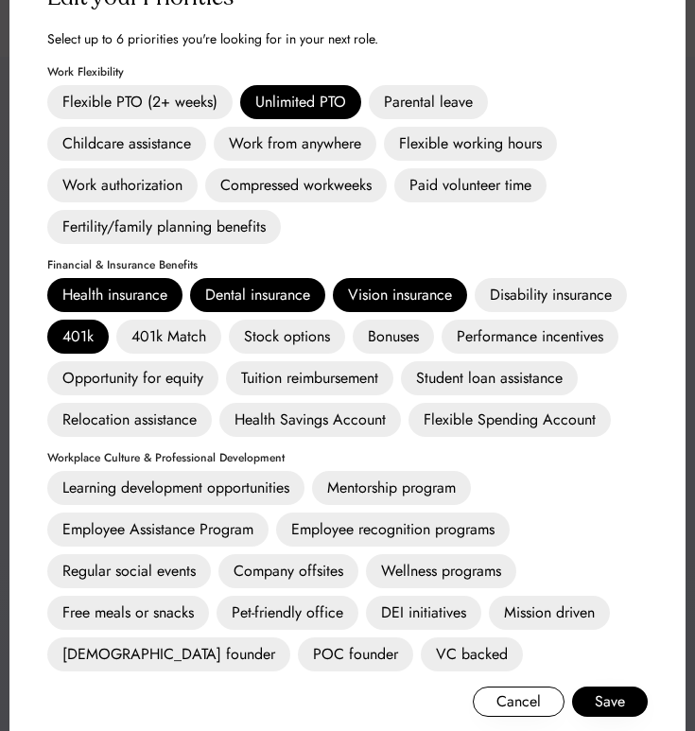
scroll to position [1000, 0]
click at [485, 333] on div "Performance incentives" at bounding box center [530, 337] width 177 height 34
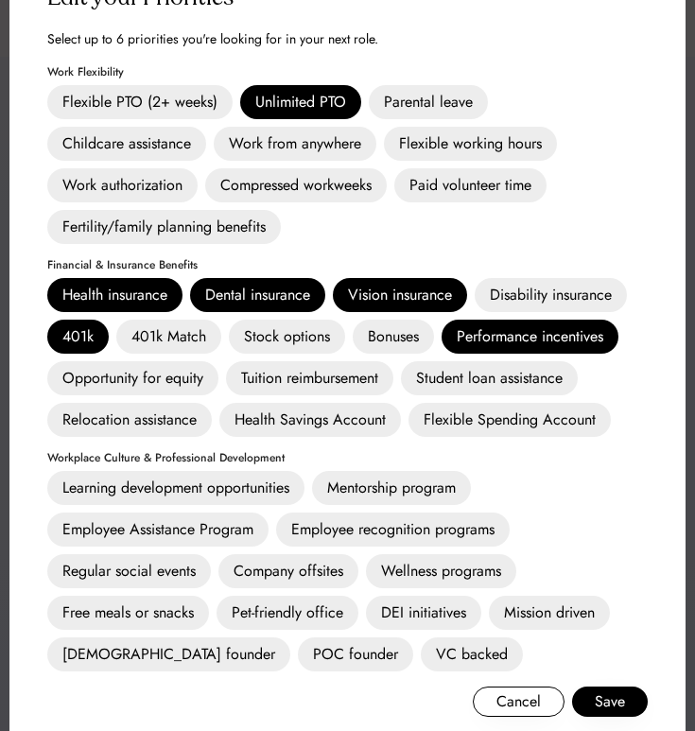
click at [397, 430] on div "Health Savings Account" at bounding box center [311, 420] width 182 height 34
click at [384, 428] on div "Health Savings Account" at bounding box center [311, 420] width 182 height 34
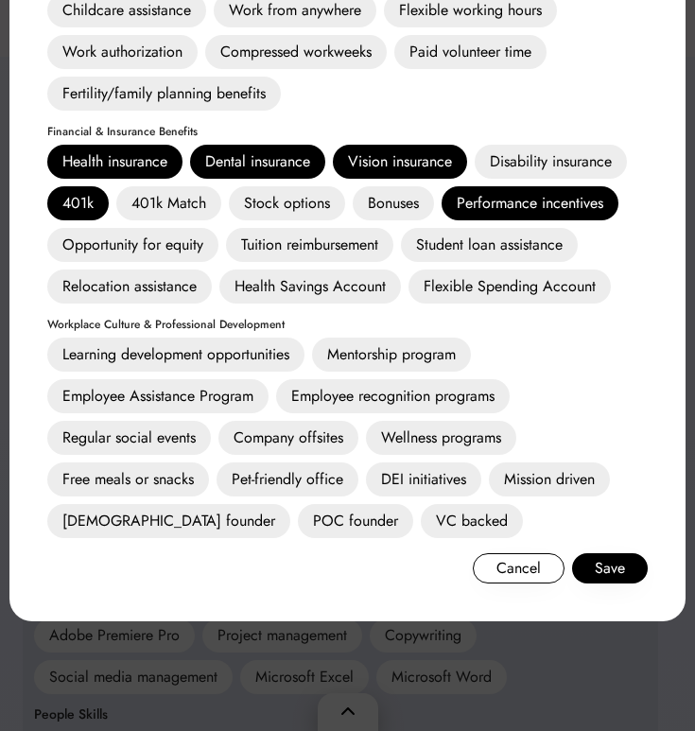
scroll to position [1158, 0]
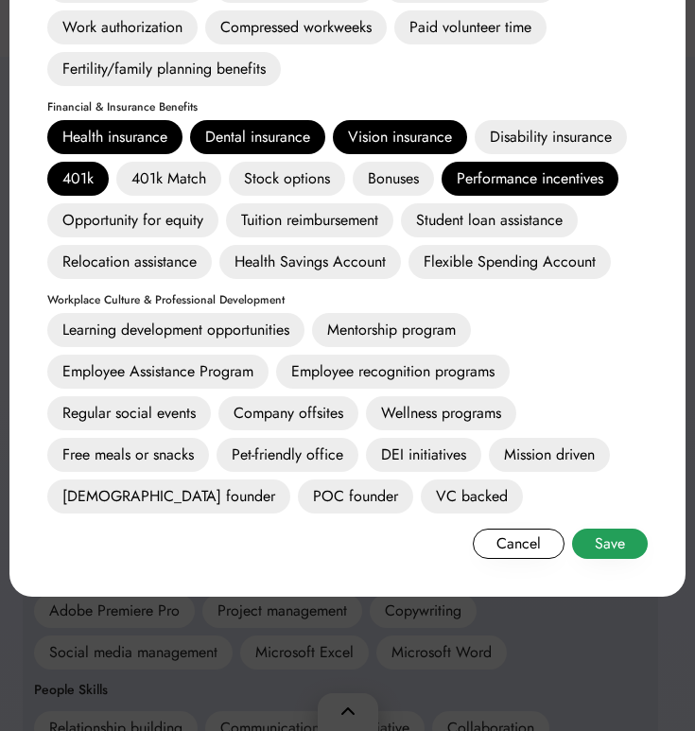
click at [610, 537] on button "Save" at bounding box center [610, 544] width 76 height 30
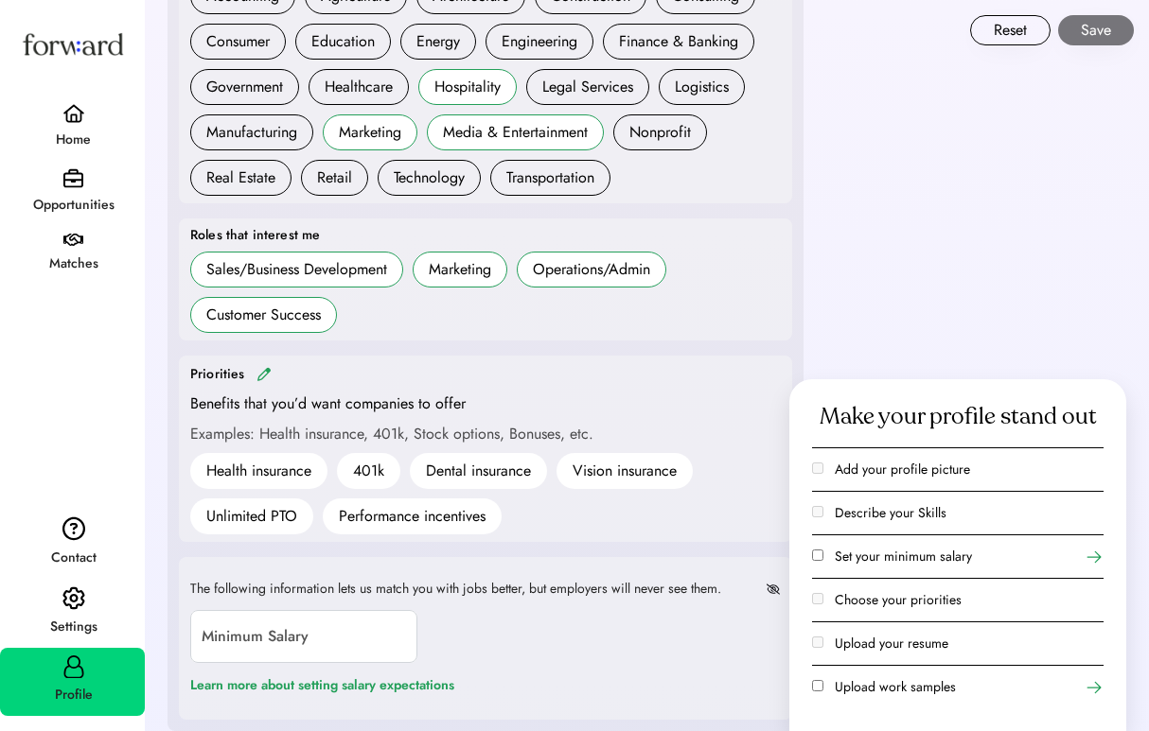
scroll to position [884, 0]
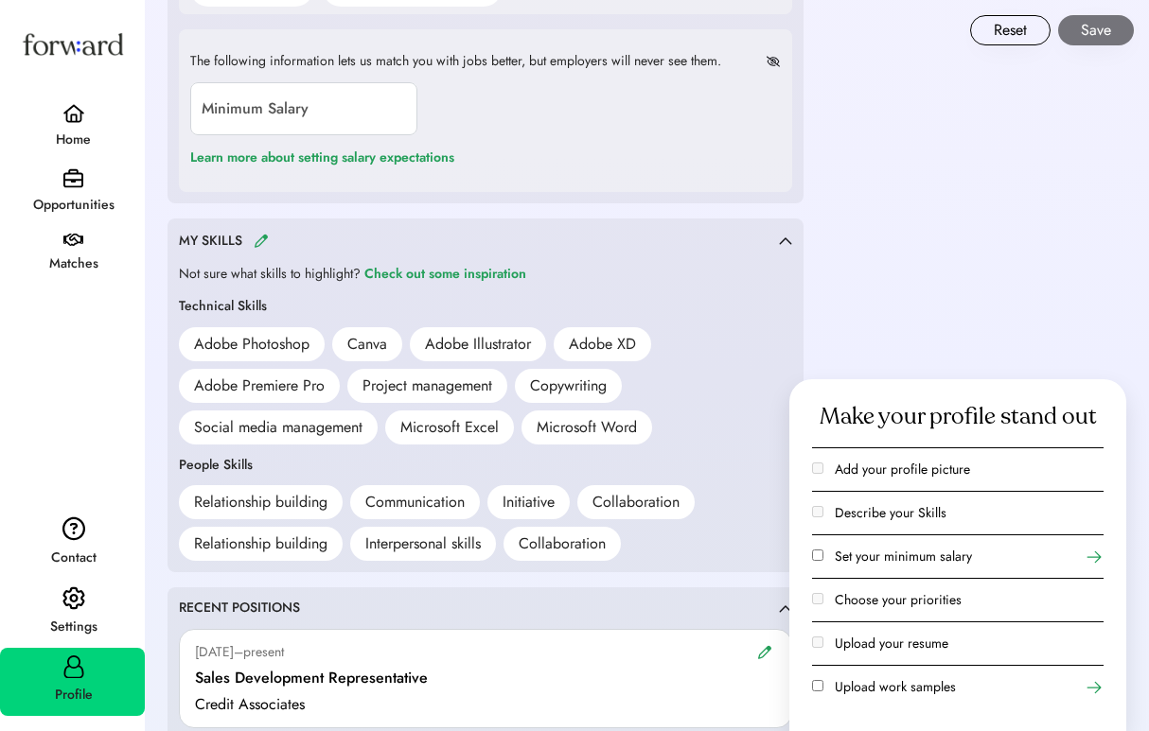
scroll to position [1414, 0]
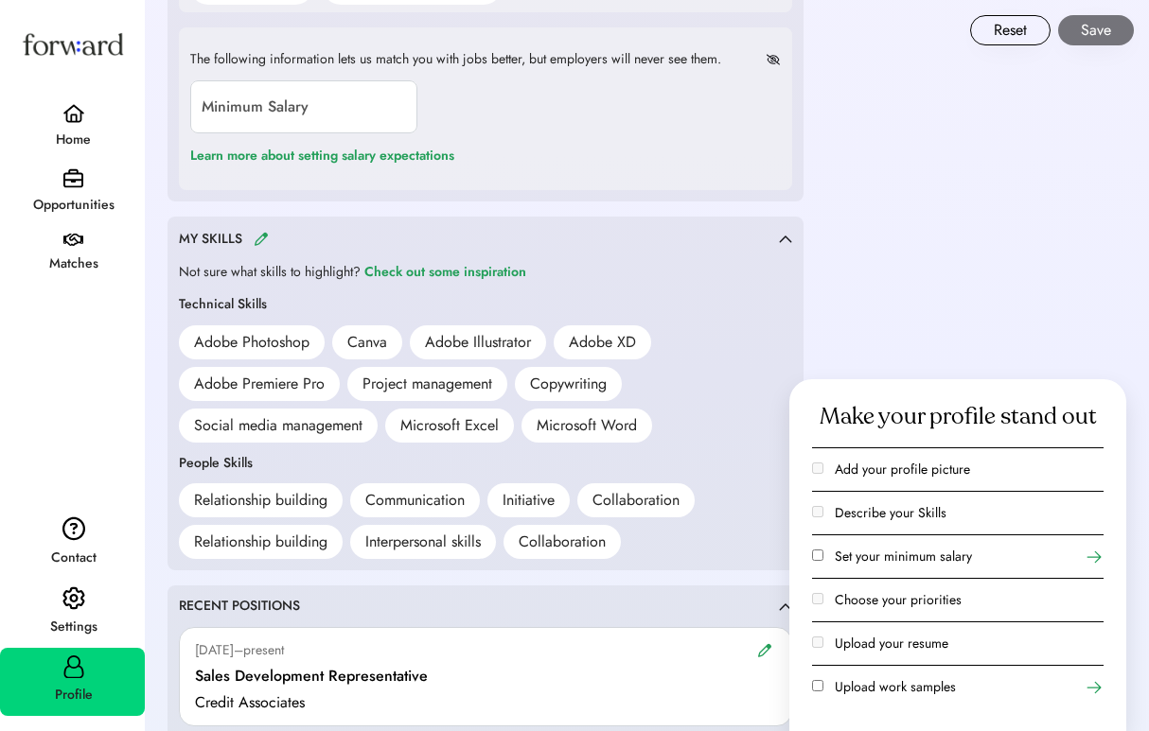
click at [695, 36] on button "Save" at bounding box center [1096, 30] width 76 height 30
type input "*******"
click at [695, 29] on button "Save" at bounding box center [1096, 30] width 76 height 30
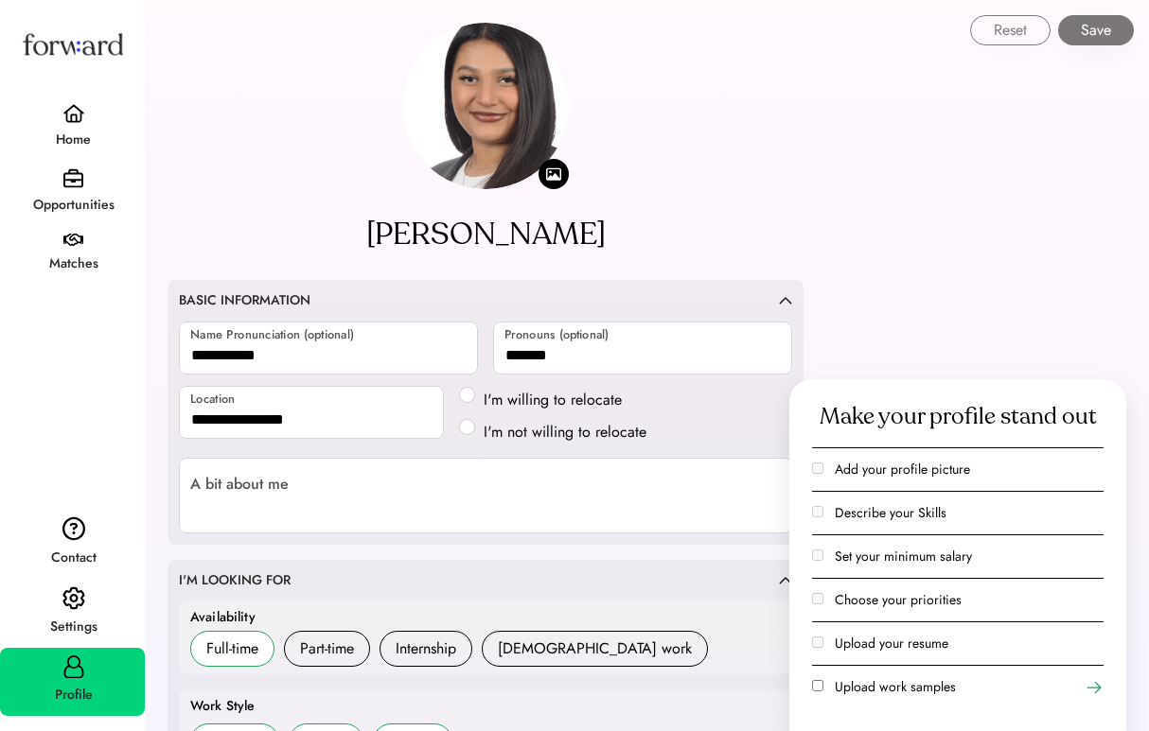
click at [83, 200] on div "Opportunities" at bounding box center [73, 205] width 143 height 23
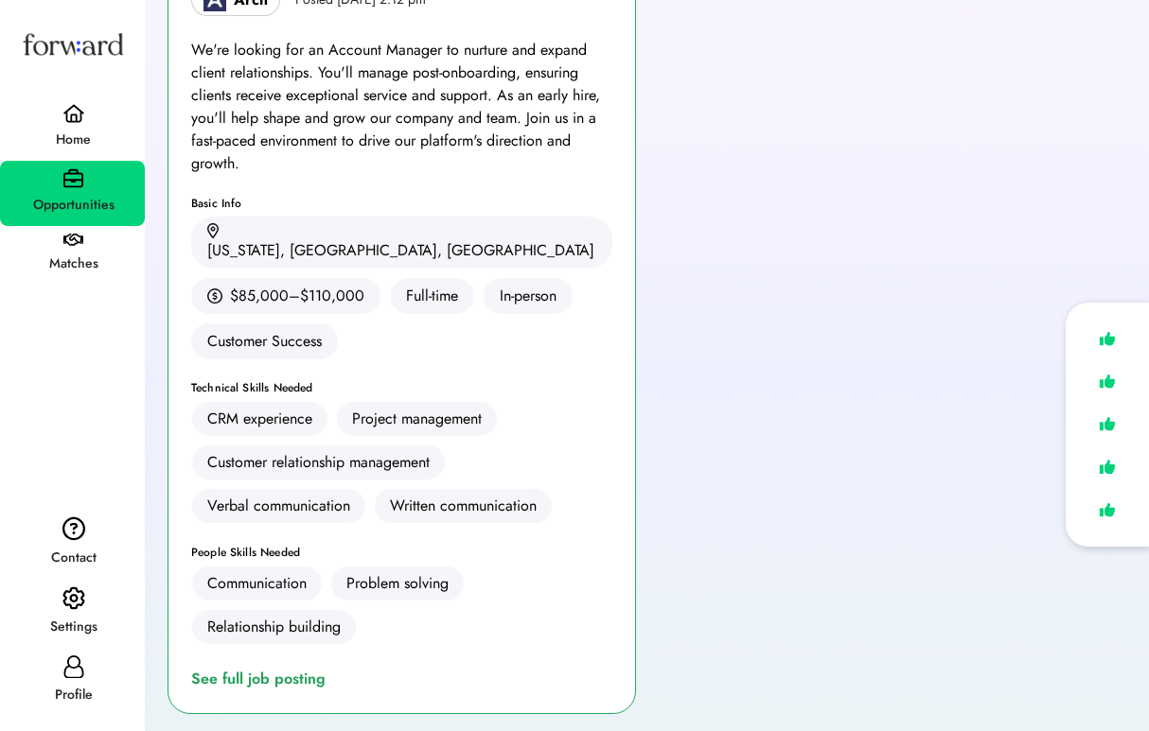
scroll to position [286, 0]
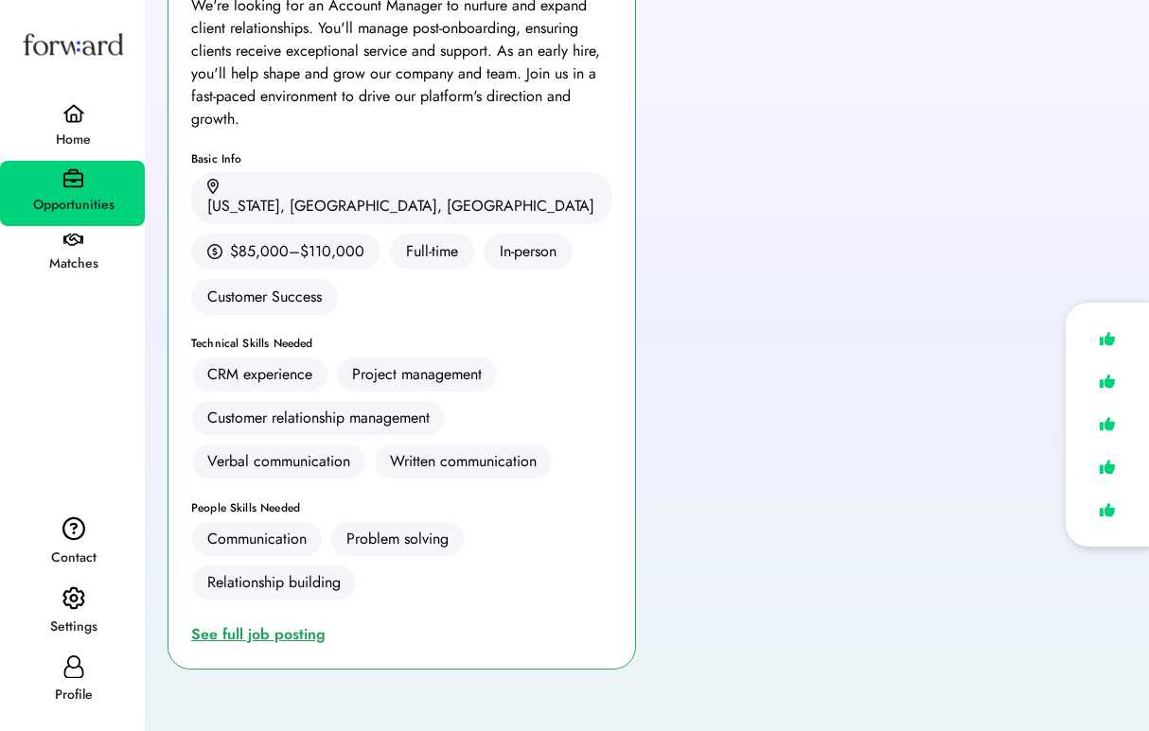
click at [286, 624] on div "See full job posting" at bounding box center [262, 635] width 142 height 23
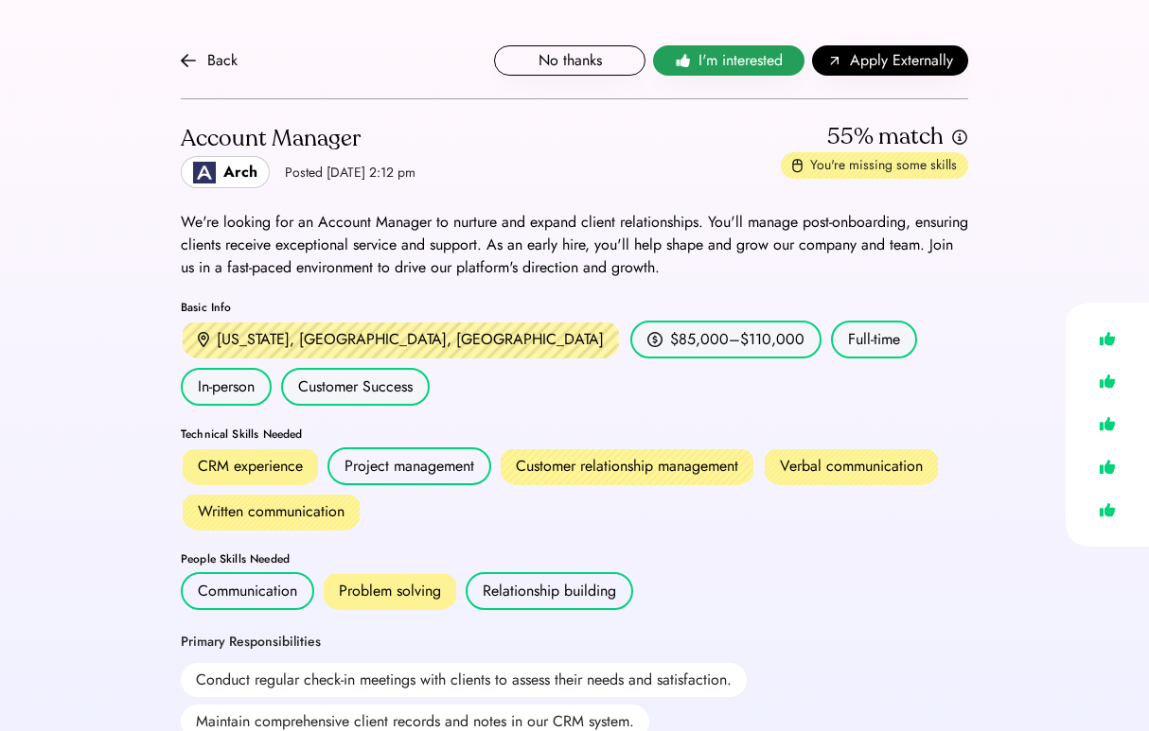
click at [722, 63] on span "I'm interested" at bounding box center [740, 60] width 84 height 23
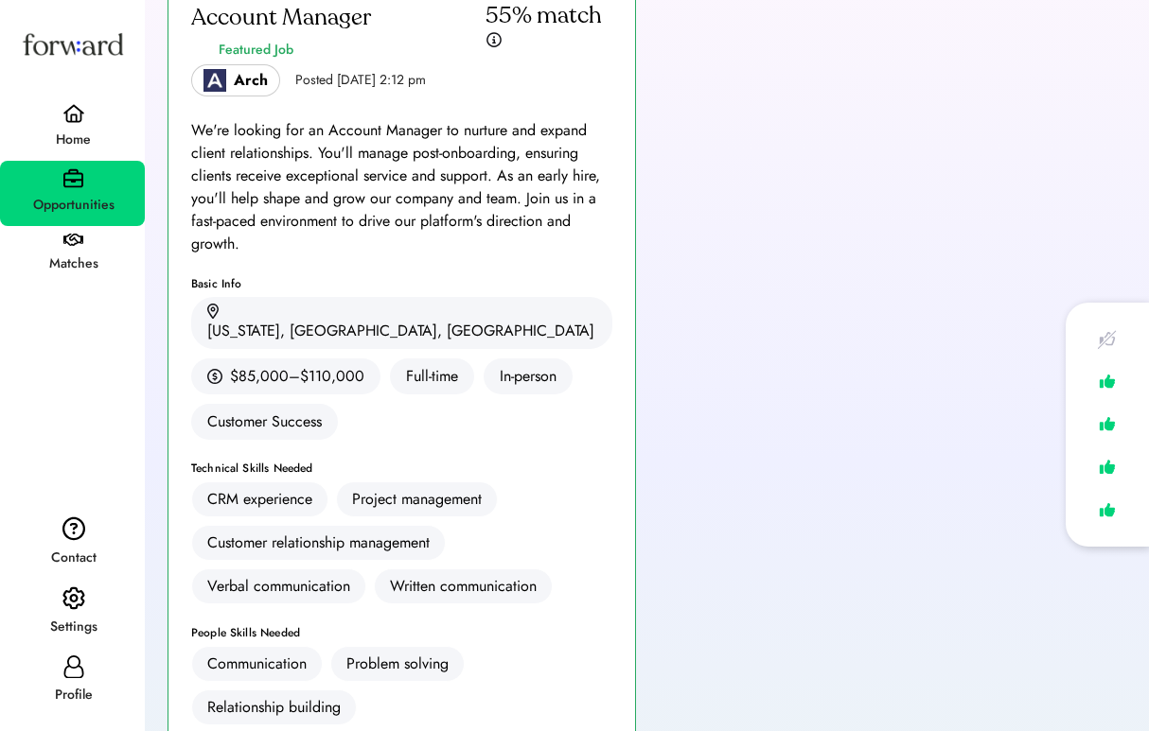
scroll to position [164, 0]
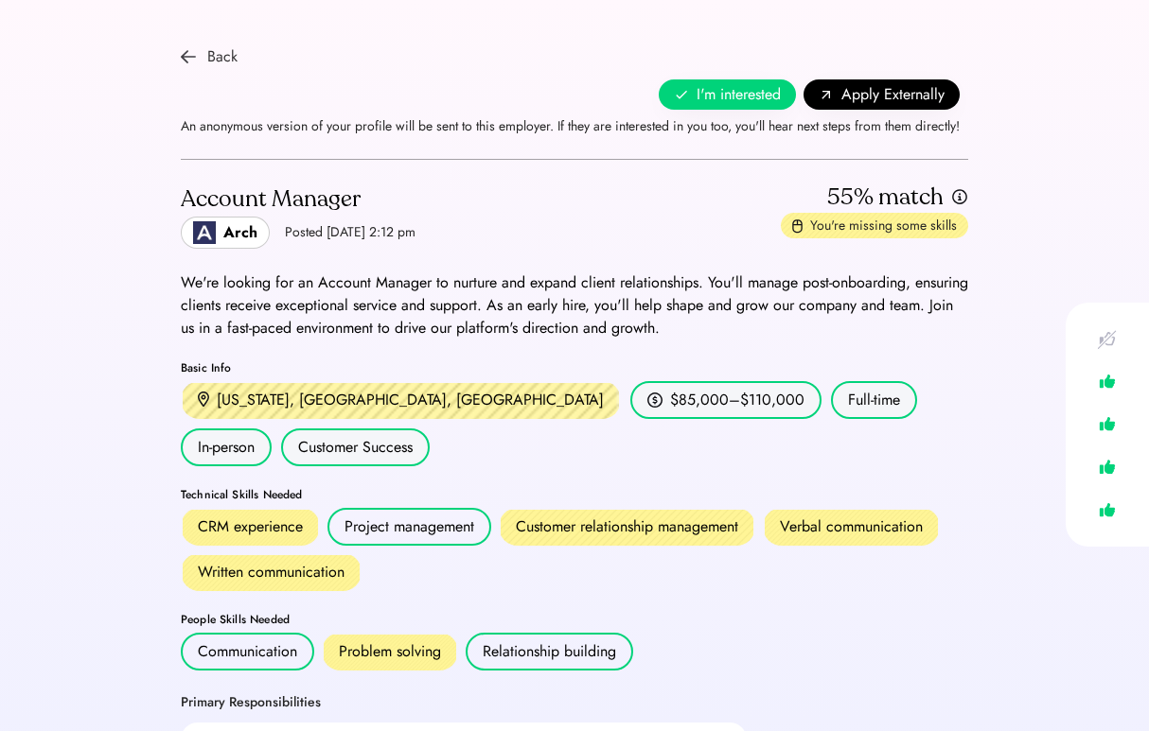
click at [213, 63] on div "Back" at bounding box center [222, 56] width 30 height 23
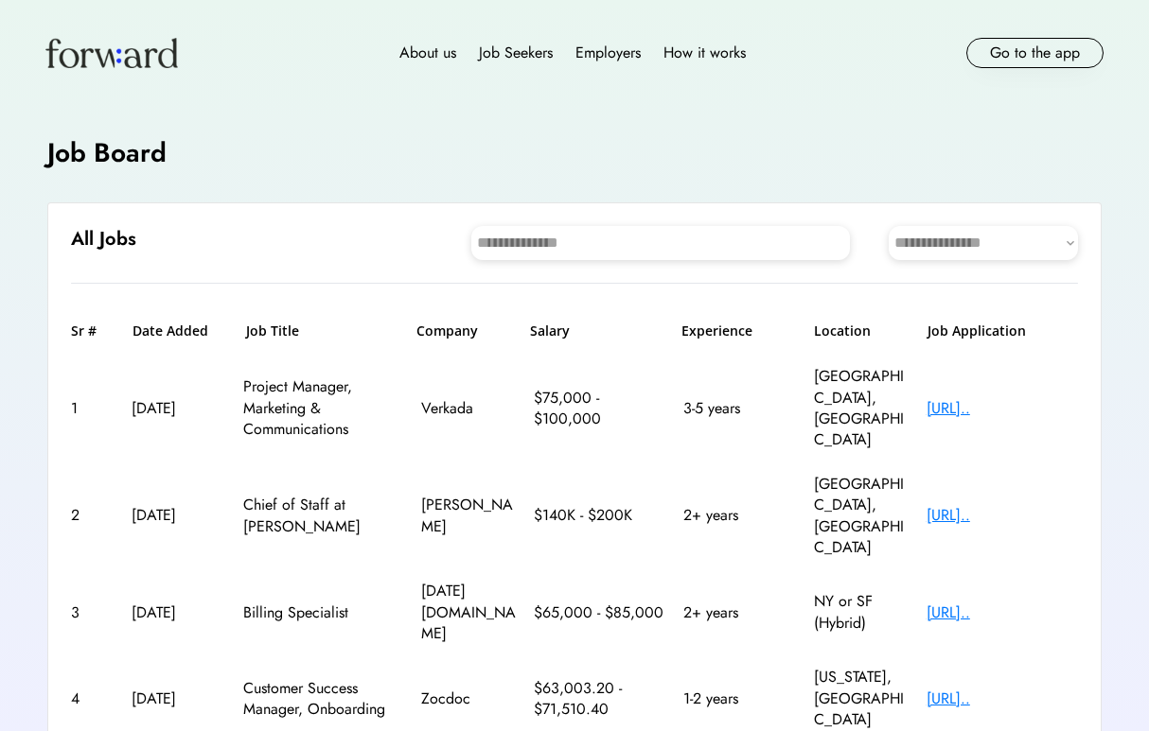
click at [618, 233] on input "input" at bounding box center [660, 243] width 378 height 34
paste input "**********"
type input "**********"
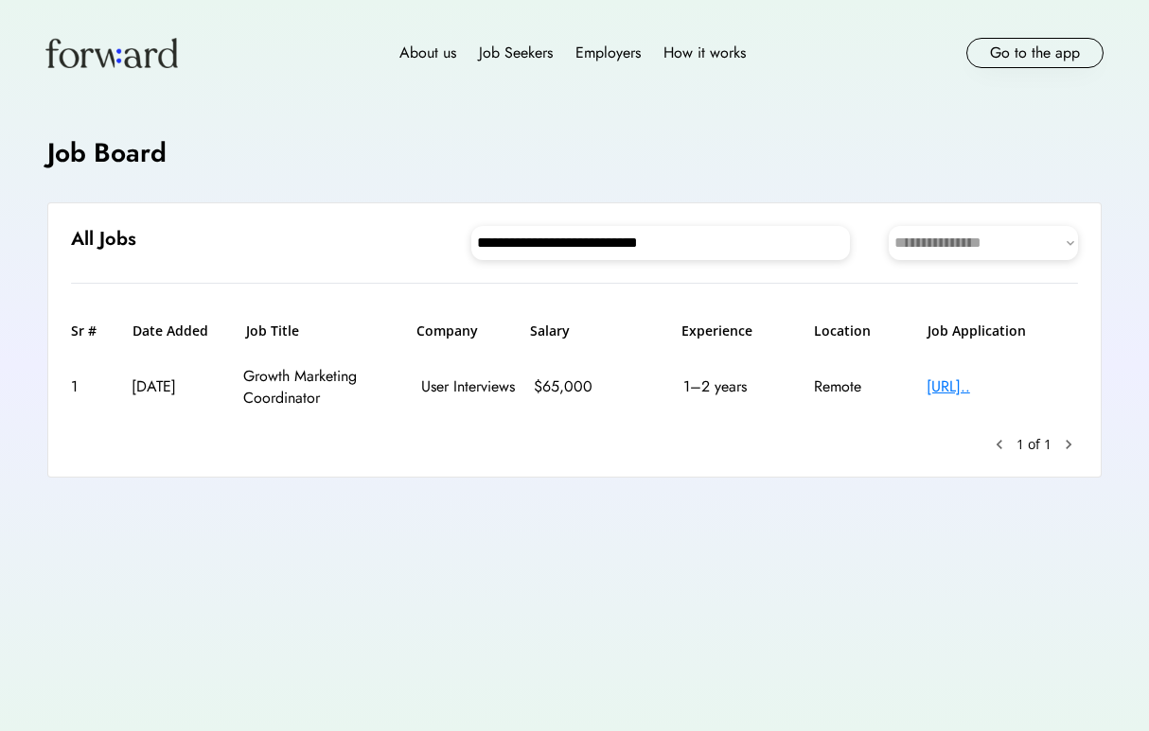
type input "**********"
